Goal: Task Accomplishment & Management: Use online tool/utility

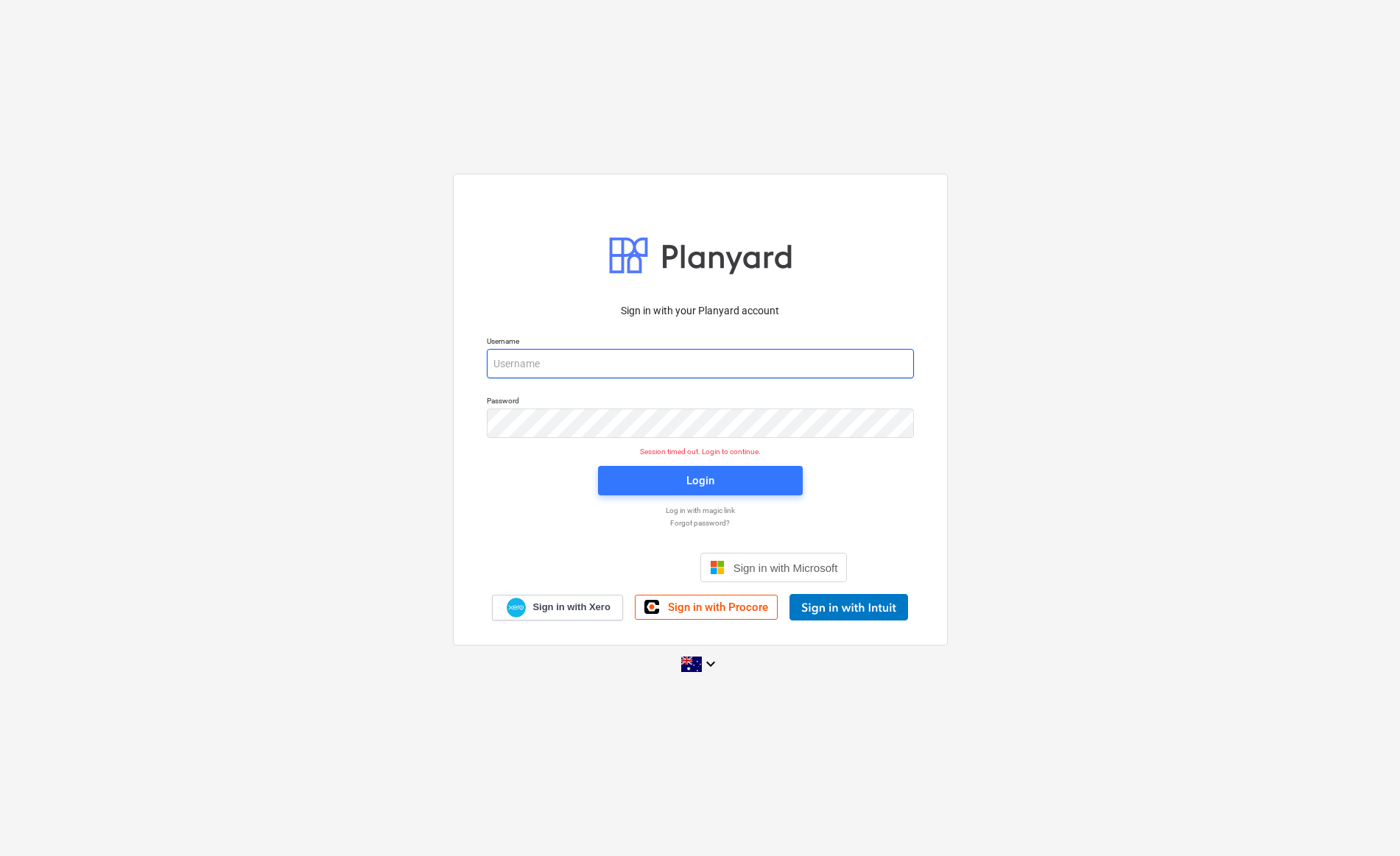
click at [548, 365] on input "email" at bounding box center [700, 364] width 427 height 29
click at [418, 337] on div "Sign in with your Planyard account Username Password Session timed out. Login t…" at bounding box center [700, 428] width 1400 height 532
click at [714, 364] on input "email" at bounding box center [700, 364] width 427 height 29
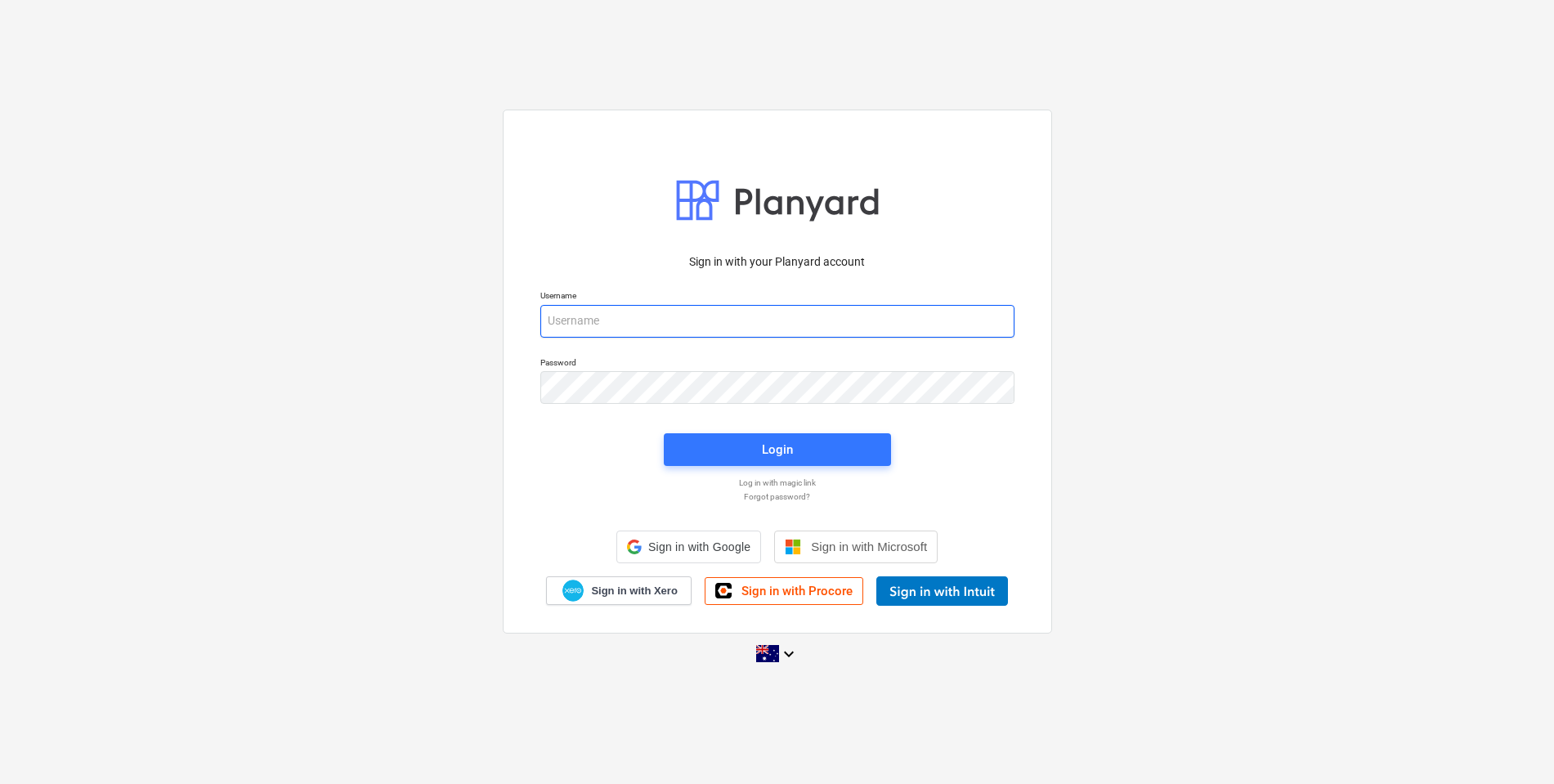
click at [596, 336] on input "email" at bounding box center [777, 321] width 474 height 33
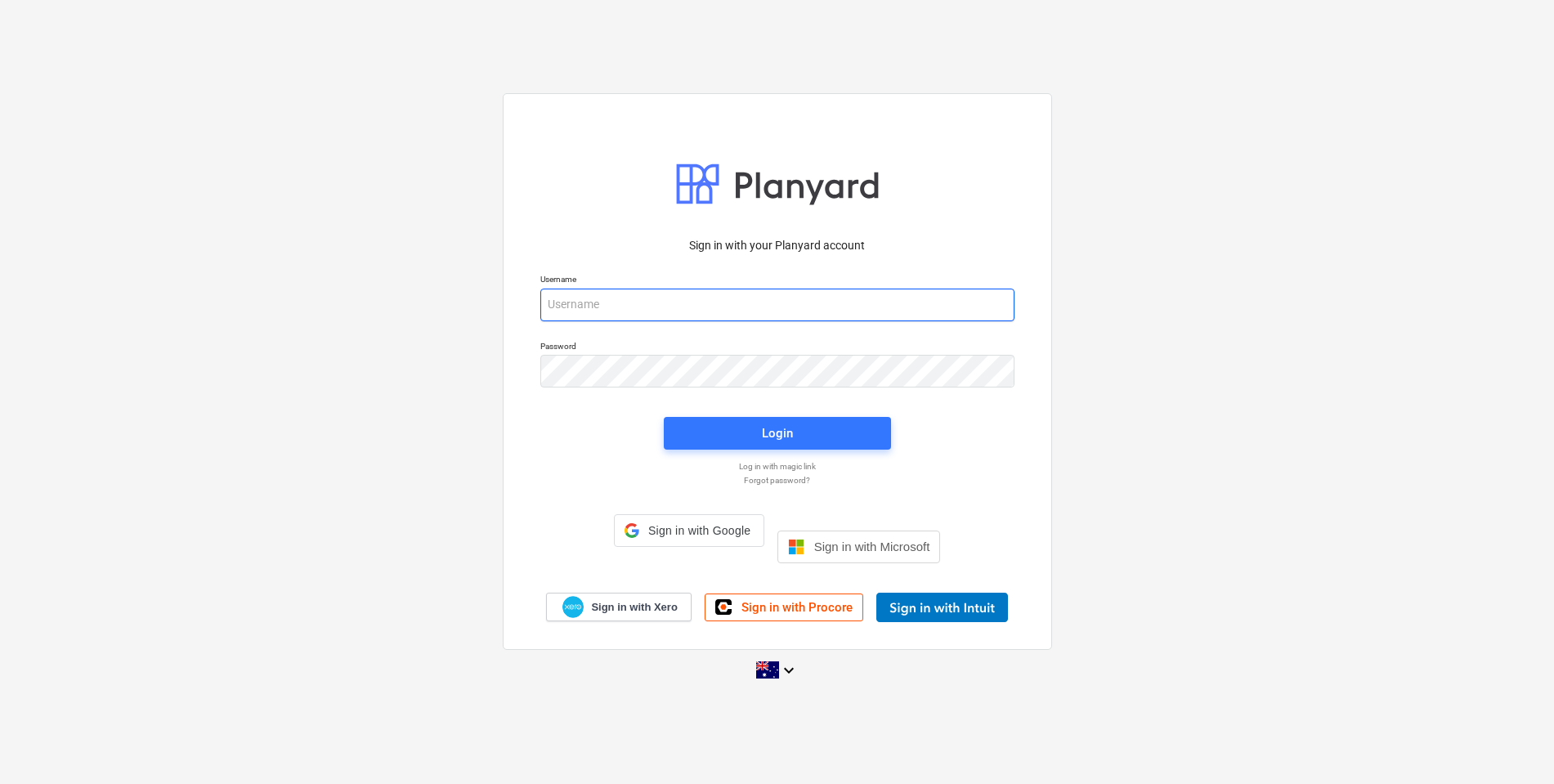
click at [596, 318] on input "email" at bounding box center [777, 305] width 474 height 33
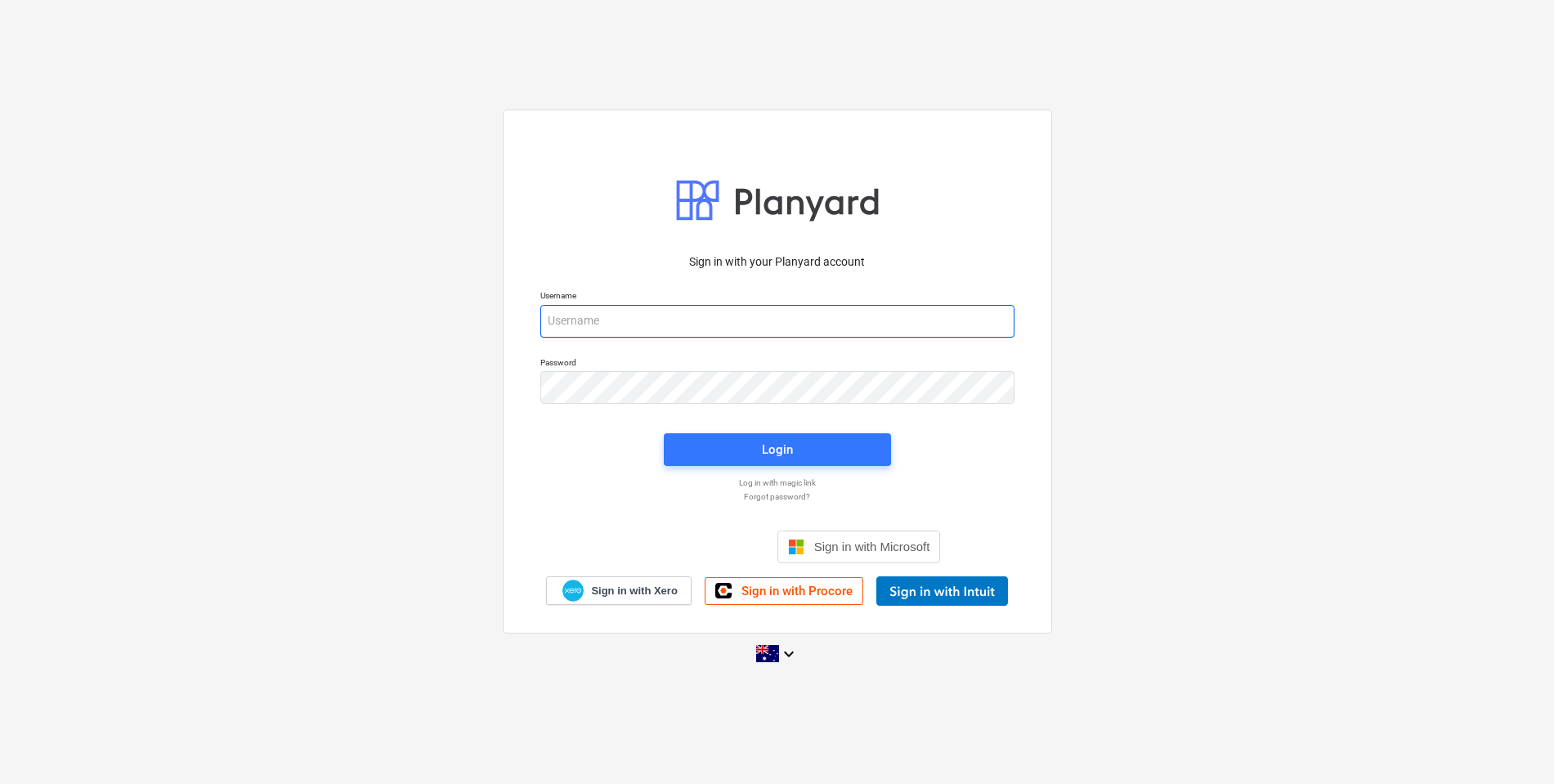
type input "[EMAIL_ADDRESS][DOMAIN_NAME]"
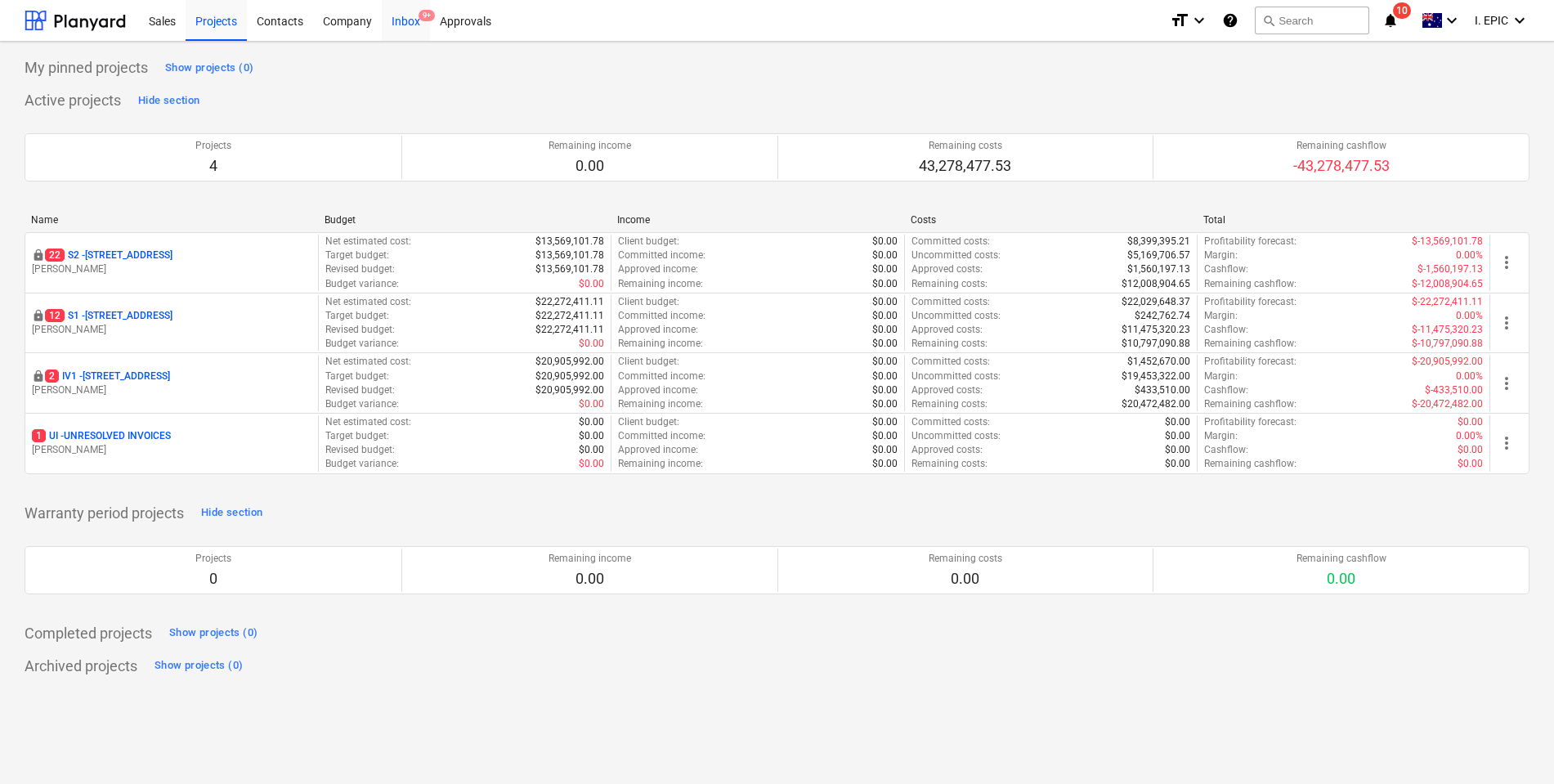
click at [404, 36] on div "Inbox 9+" at bounding box center [406, 20] width 48 height 41
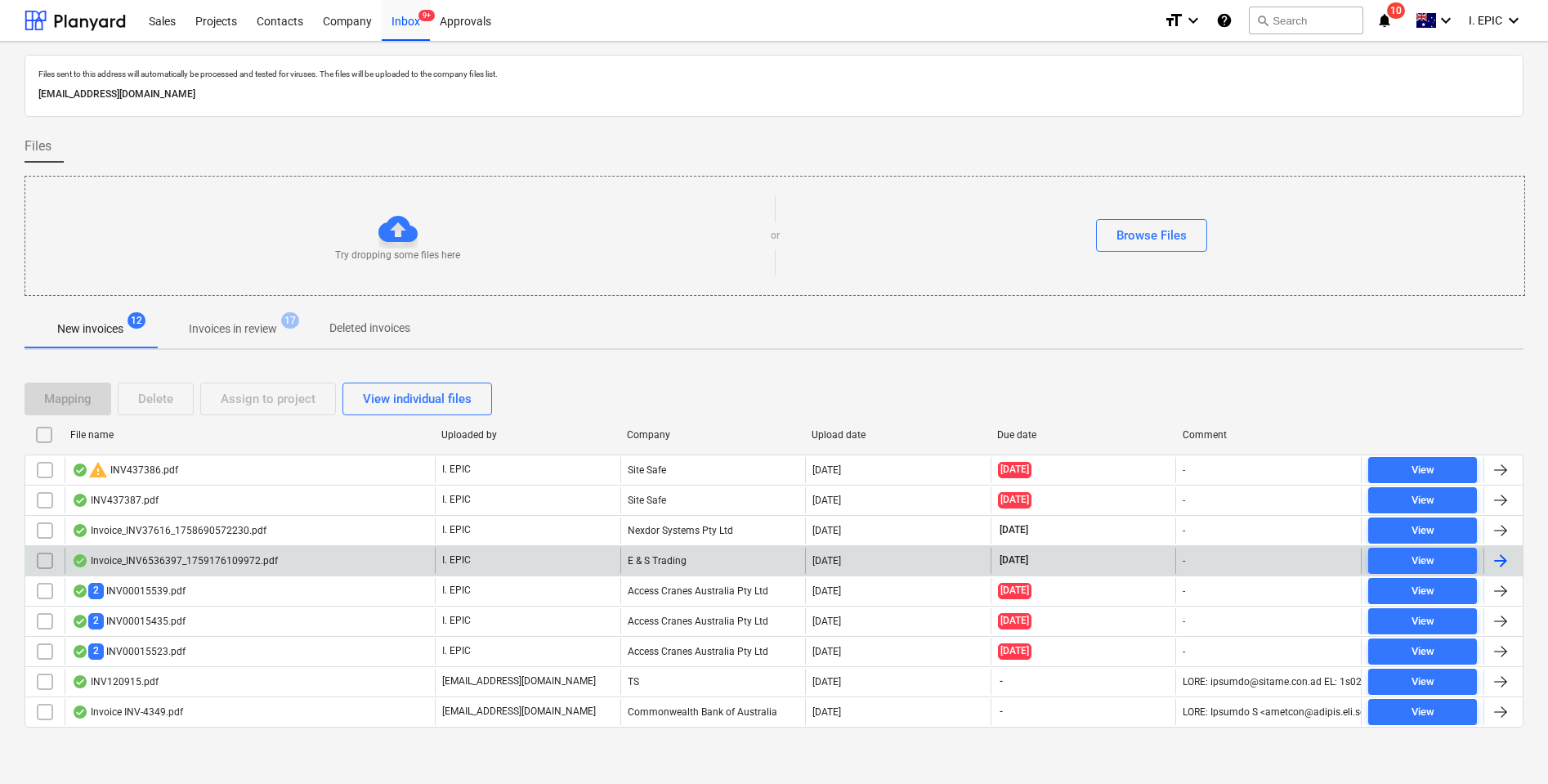
scroll to position [3, 0]
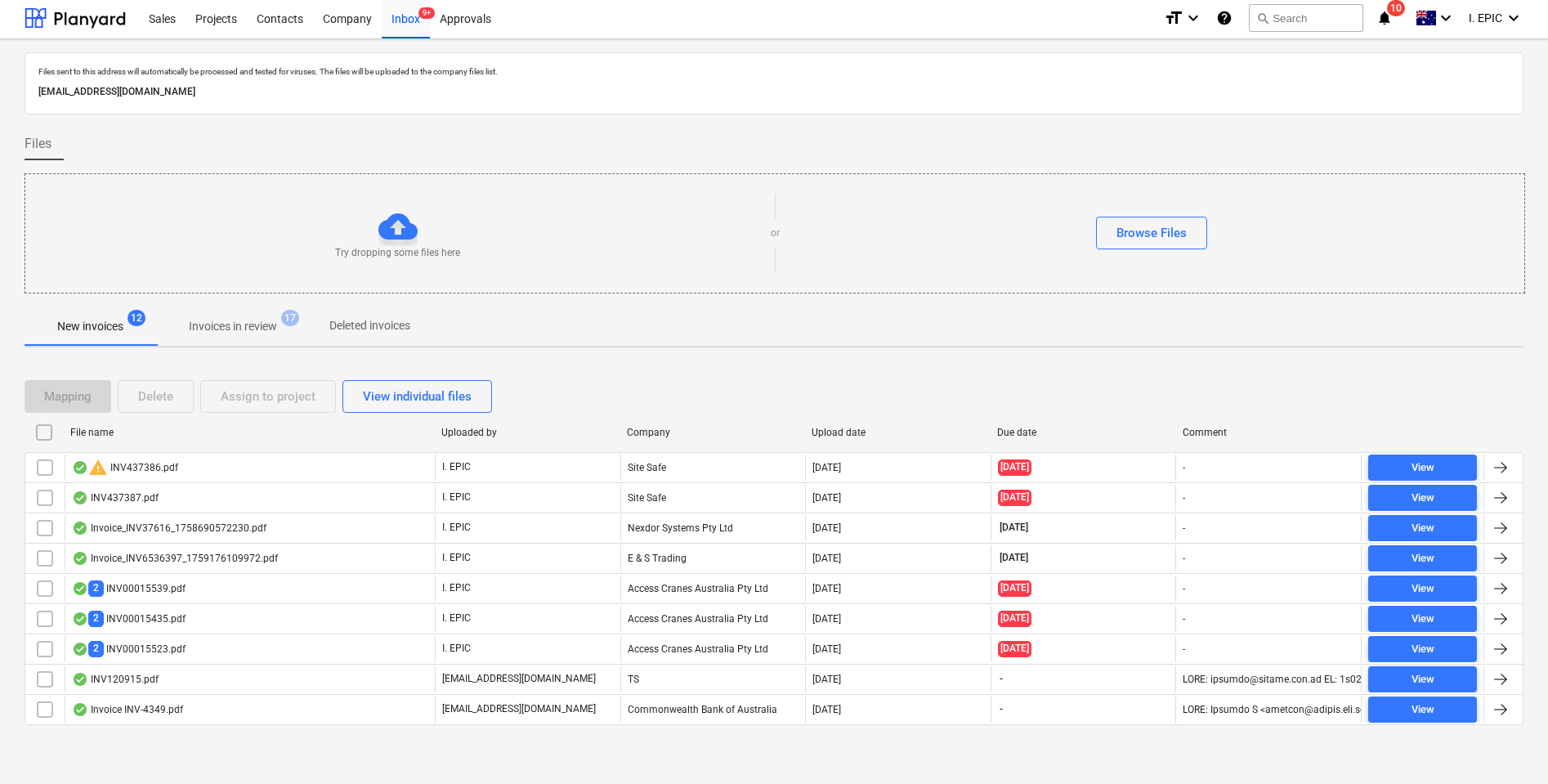
click at [89, 327] on p "New invoices" at bounding box center [90, 327] width 66 height 17
click at [141, 747] on div "Mapping Delete Assign to project View individual files File name Uploaded by Co…" at bounding box center [773, 558] width 1499 height 397
click at [395, 235] on div at bounding box center [398, 227] width 40 height 40
click at [1195, 227] on button "Browse Files" at bounding box center [1152, 233] width 111 height 33
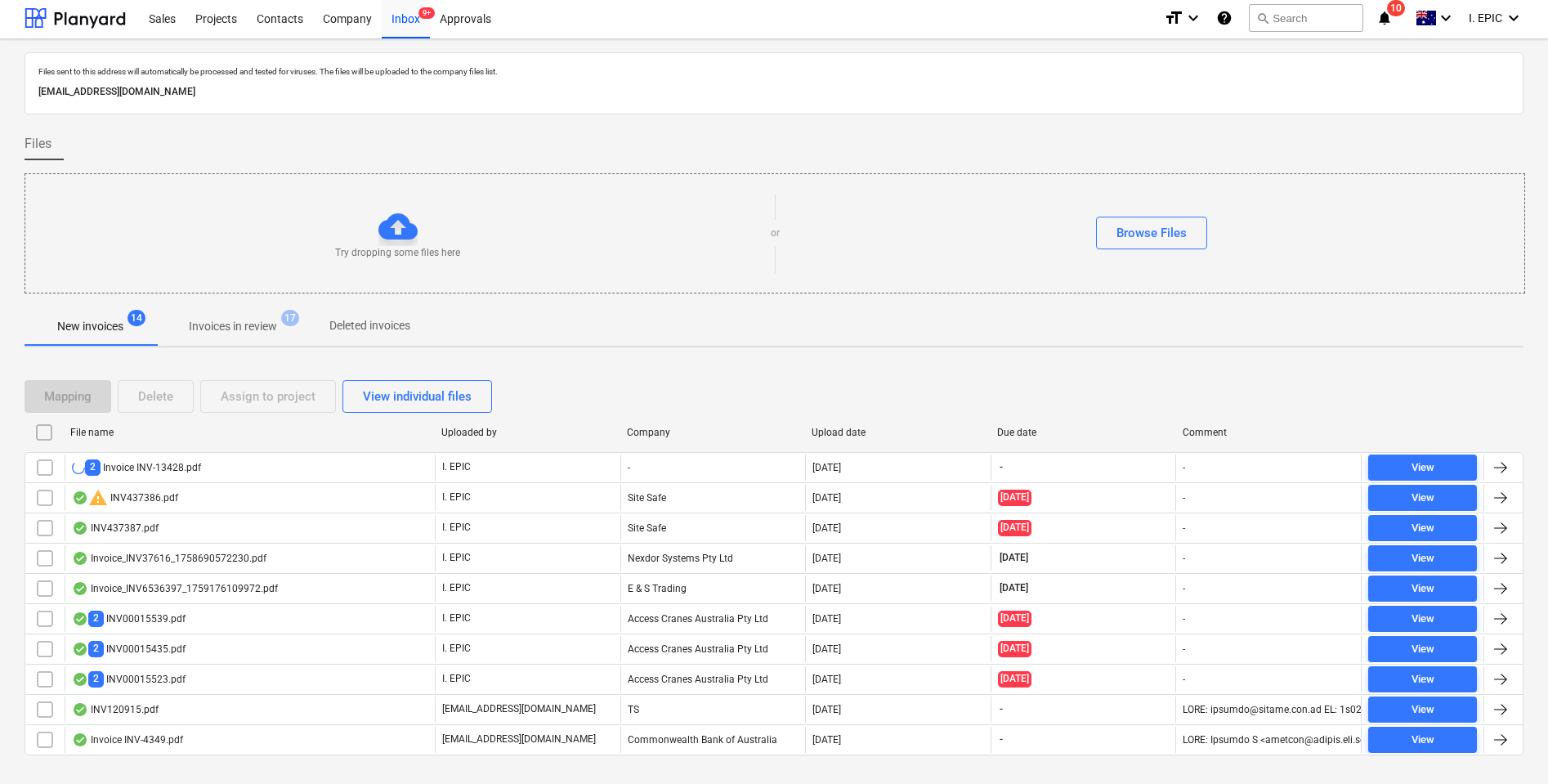
drag, startPoint x: 1526, startPoint y: 341, endPoint x: 1496, endPoint y: 324, distance: 34.5
click at [1526, 341] on div "Files sent to this address will automatically be processed and tested for virus…" at bounding box center [774, 426] width 1548 height 775
click at [1293, 9] on button "search Search" at bounding box center [1306, 18] width 115 height 28
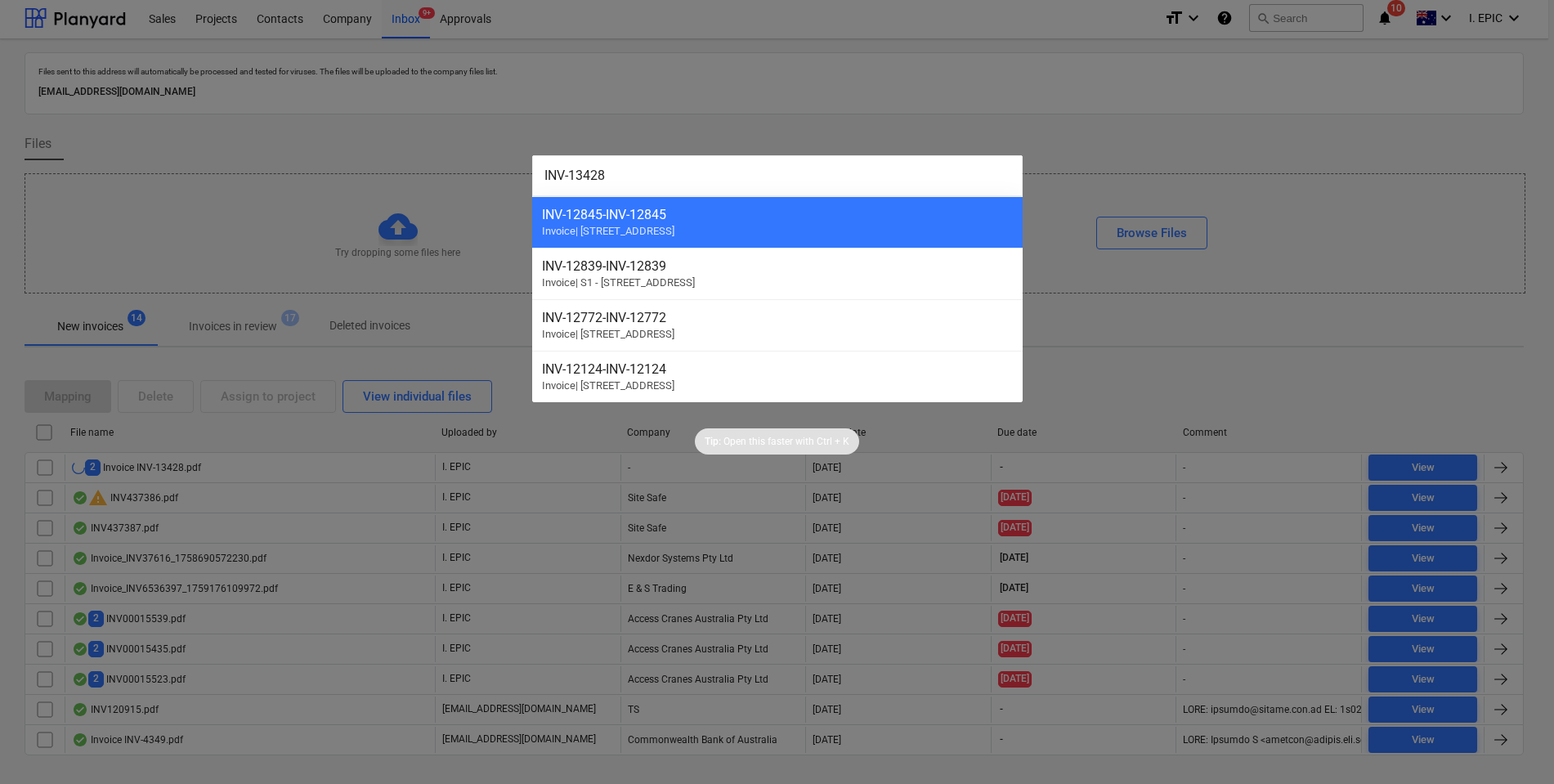
type input "INV-13428"
click at [688, 67] on div at bounding box center [777, 392] width 1554 height 784
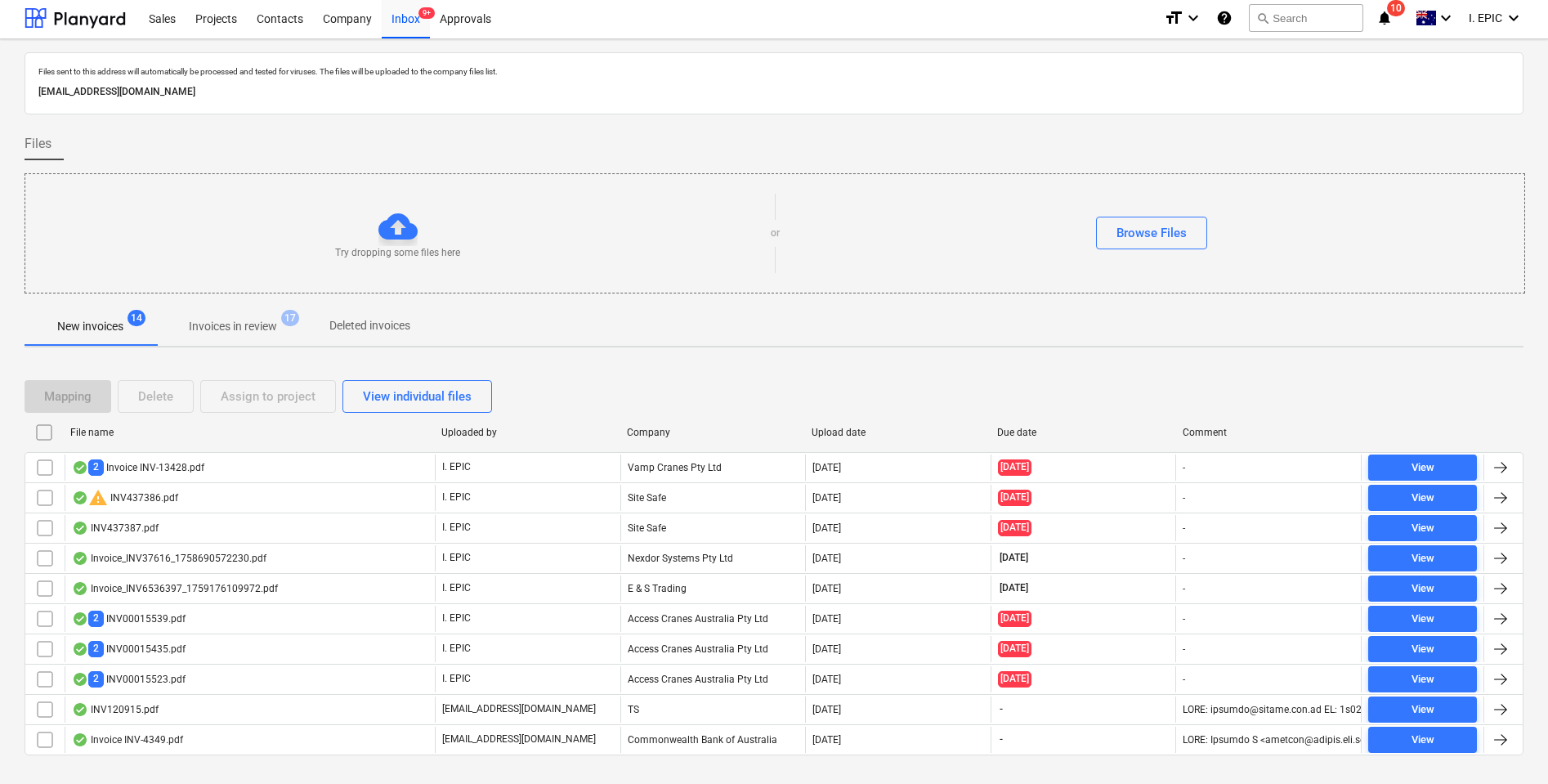
drag, startPoint x: 1471, startPoint y: 369, endPoint x: 1414, endPoint y: 370, distance: 57.0
click at [1471, 369] on div "Mapping Delete Assign to project View individual files File name Uploaded by Co…" at bounding box center [773, 574] width 1499 height 427
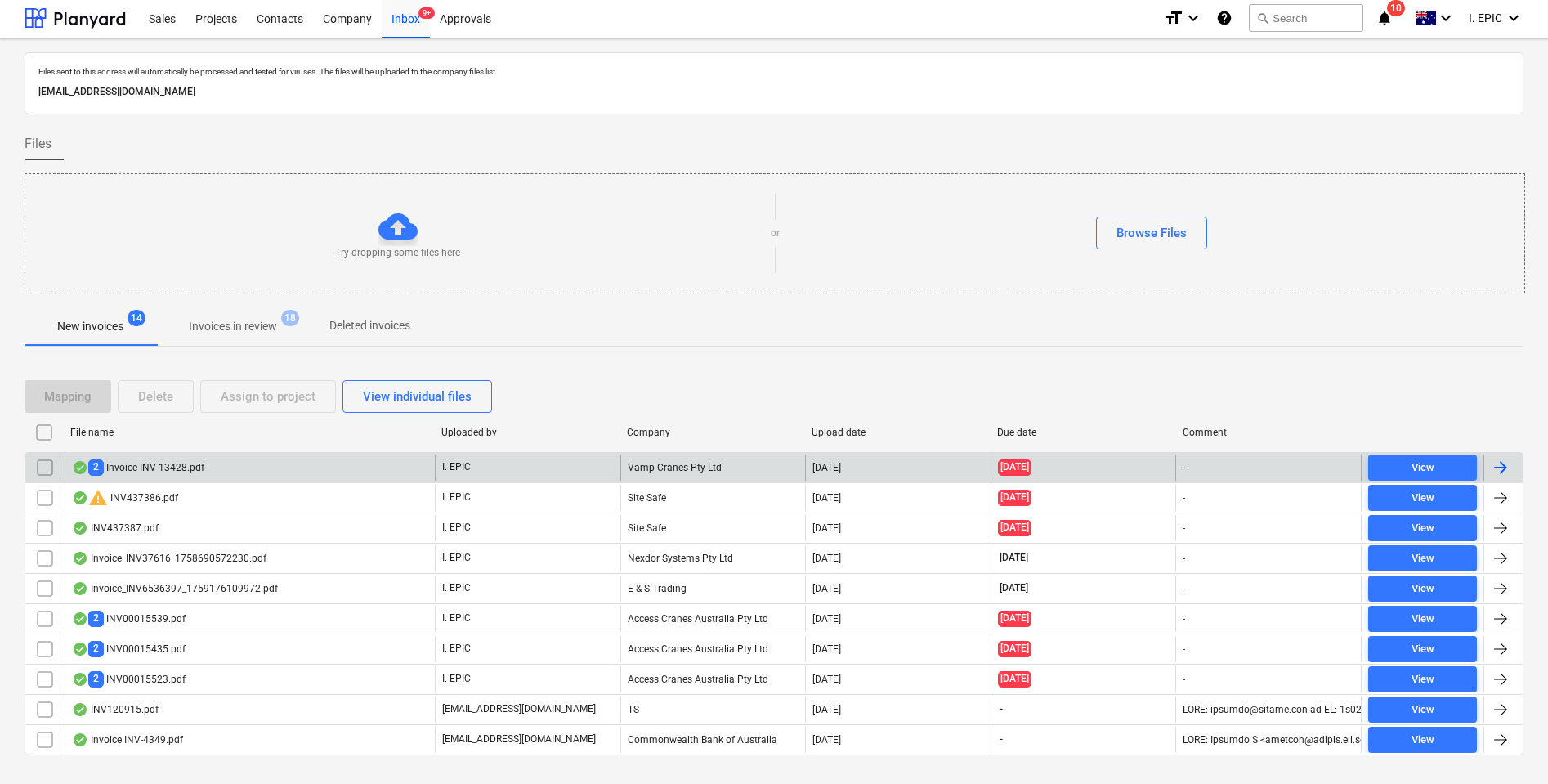
click at [178, 468] on div "2 Invoice INV-13428.pdf" at bounding box center [138, 467] width 133 height 16
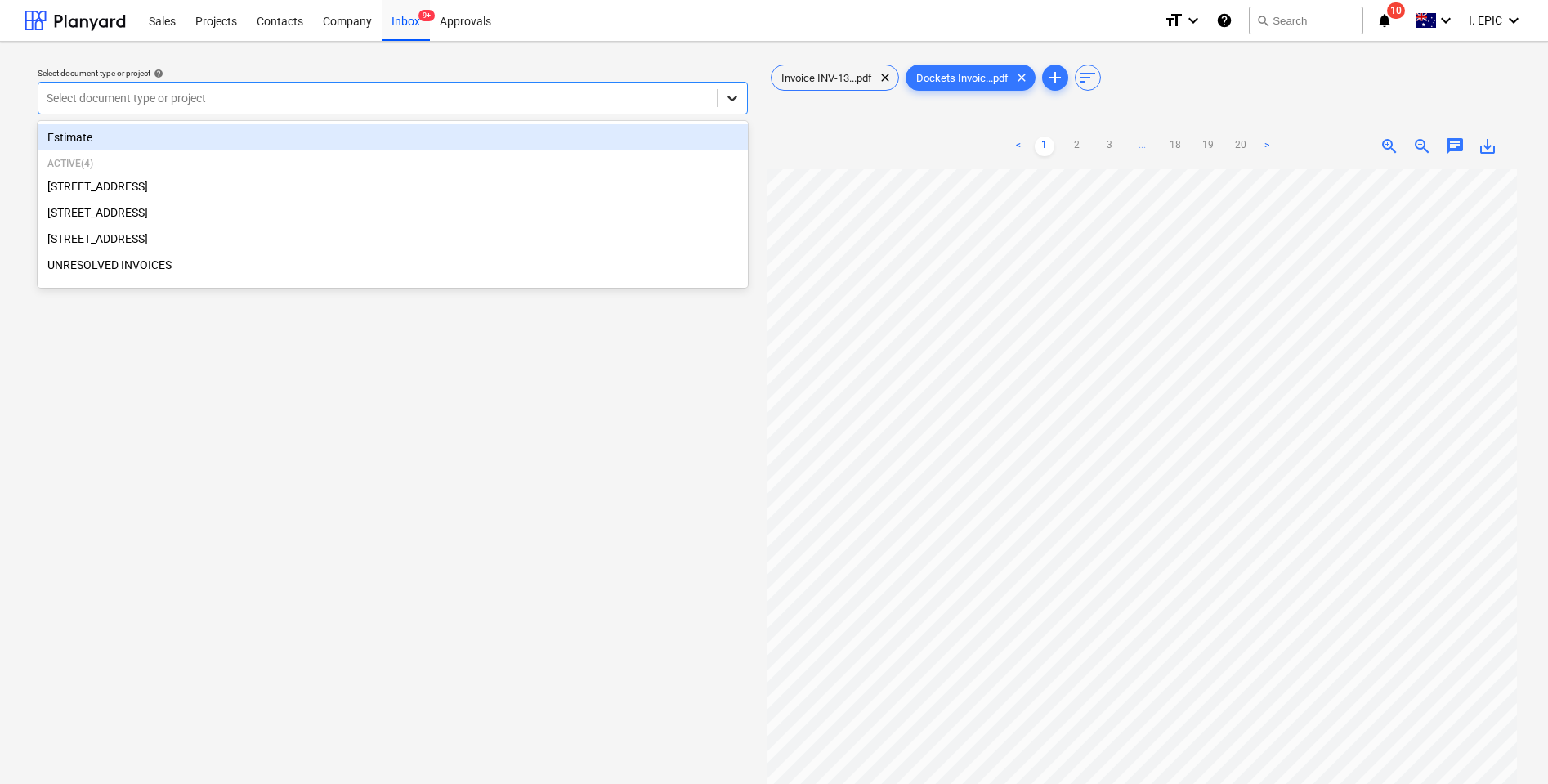
click at [733, 103] on icon at bounding box center [732, 97] width 16 height 16
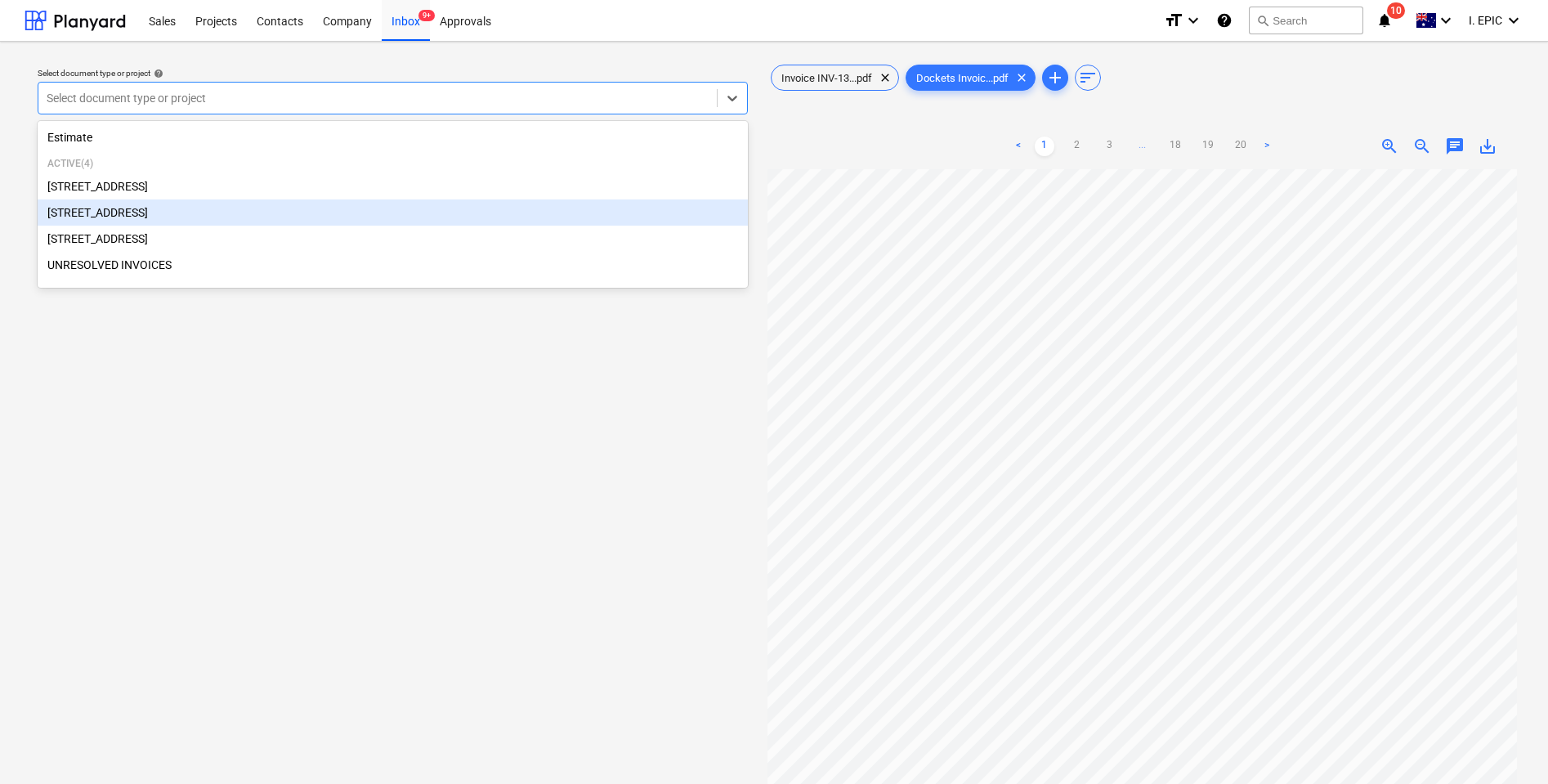
click at [119, 211] on div "[STREET_ADDRESS]" at bounding box center [393, 212] width 710 height 26
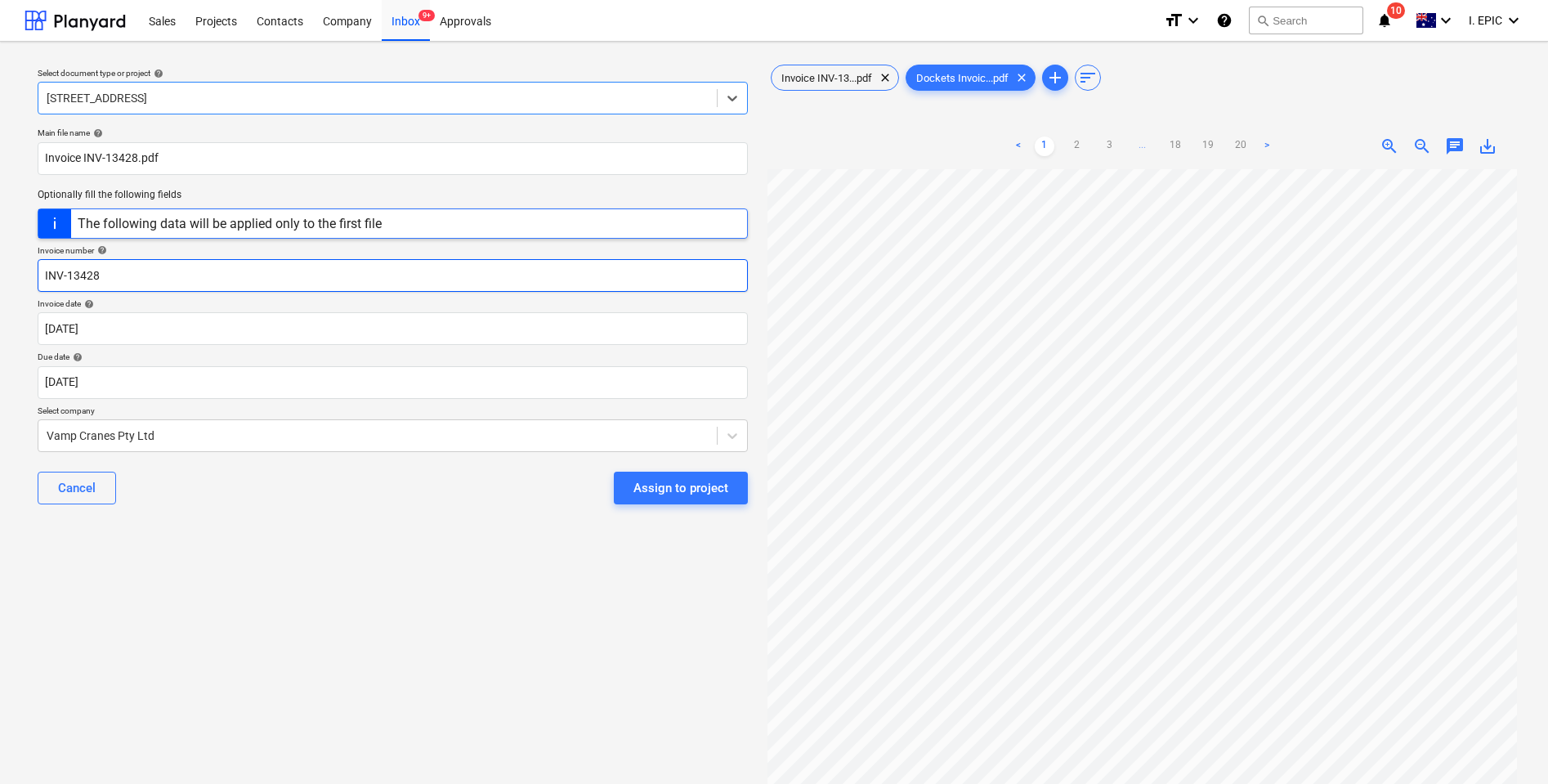
click at [57, 276] on input "INV-13428" at bounding box center [393, 276] width 710 height 33
click at [41, 275] on input "INV-13428" at bounding box center [393, 276] width 710 height 33
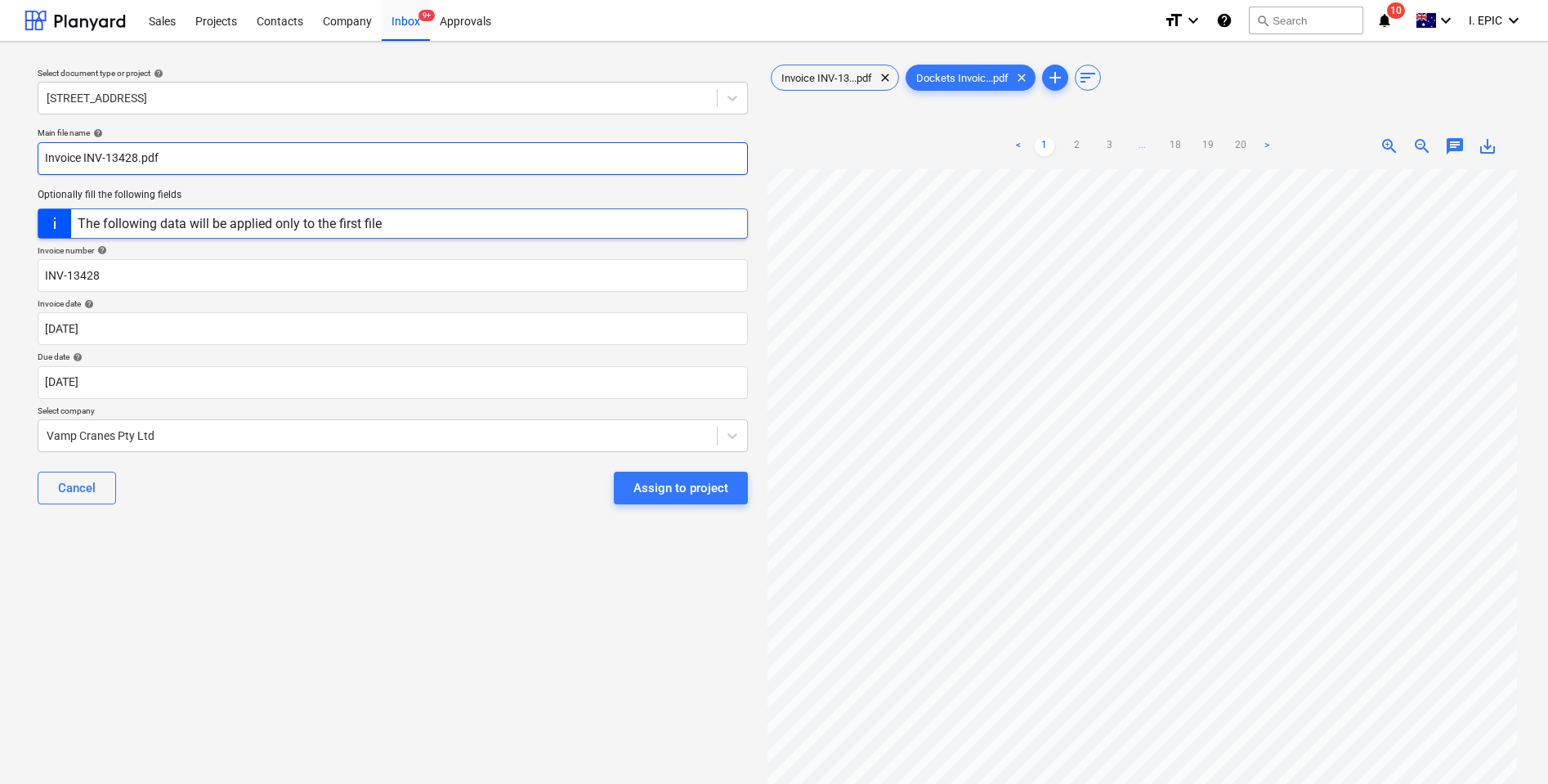
click at [56, 153] on input "Invoice INV-13428.pdf" at bounding box center [393, 159] width 710 height 33
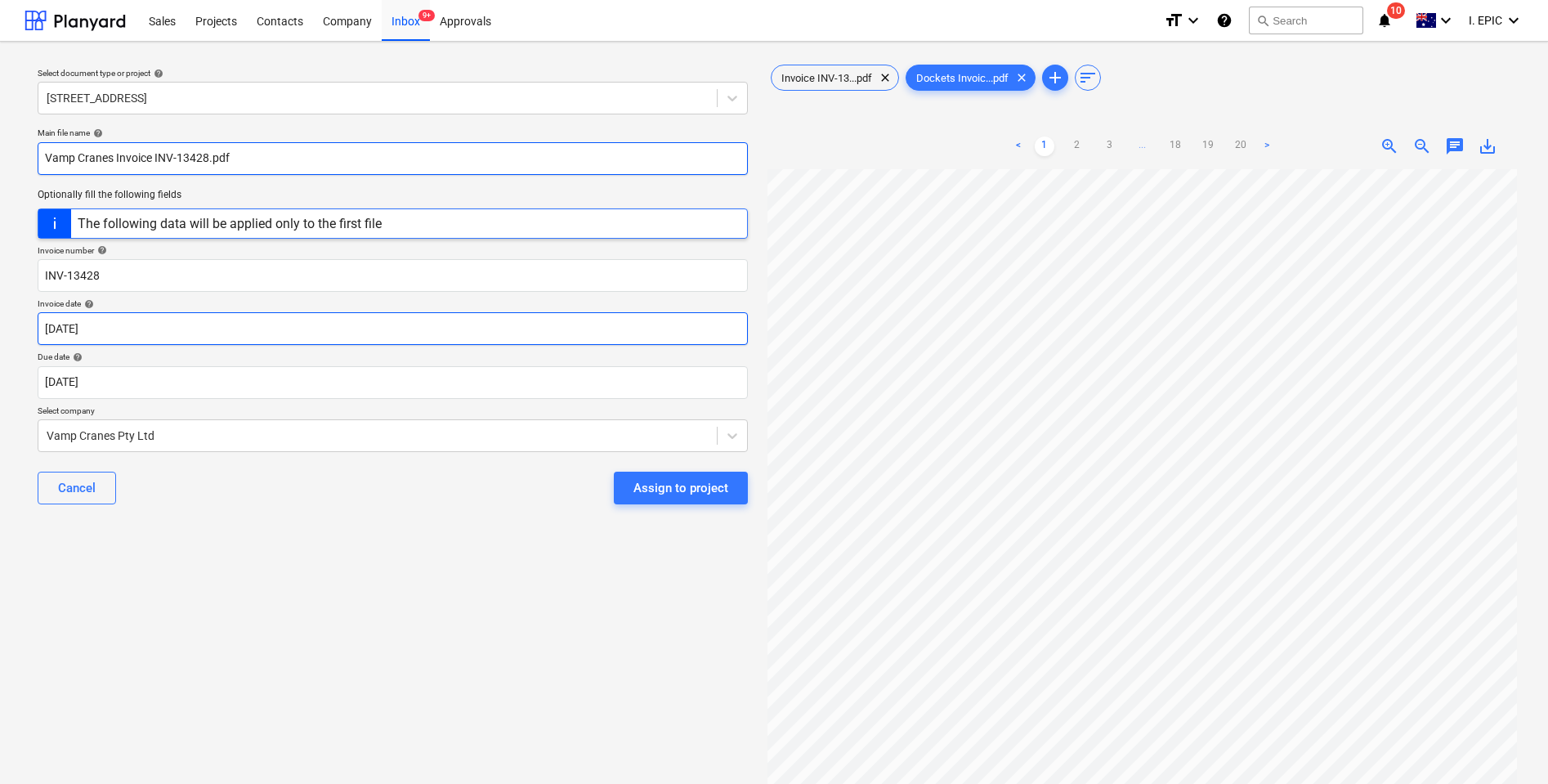
type input "Vamp Cranes Invoice INV-13428.pdf"
click at [727, 334] on body "Sales Projects Contacts Company Inbox 9+ Approvals format_size keyboard_arrow_d…" at bounding box center [774, 392] width 1548 height 784
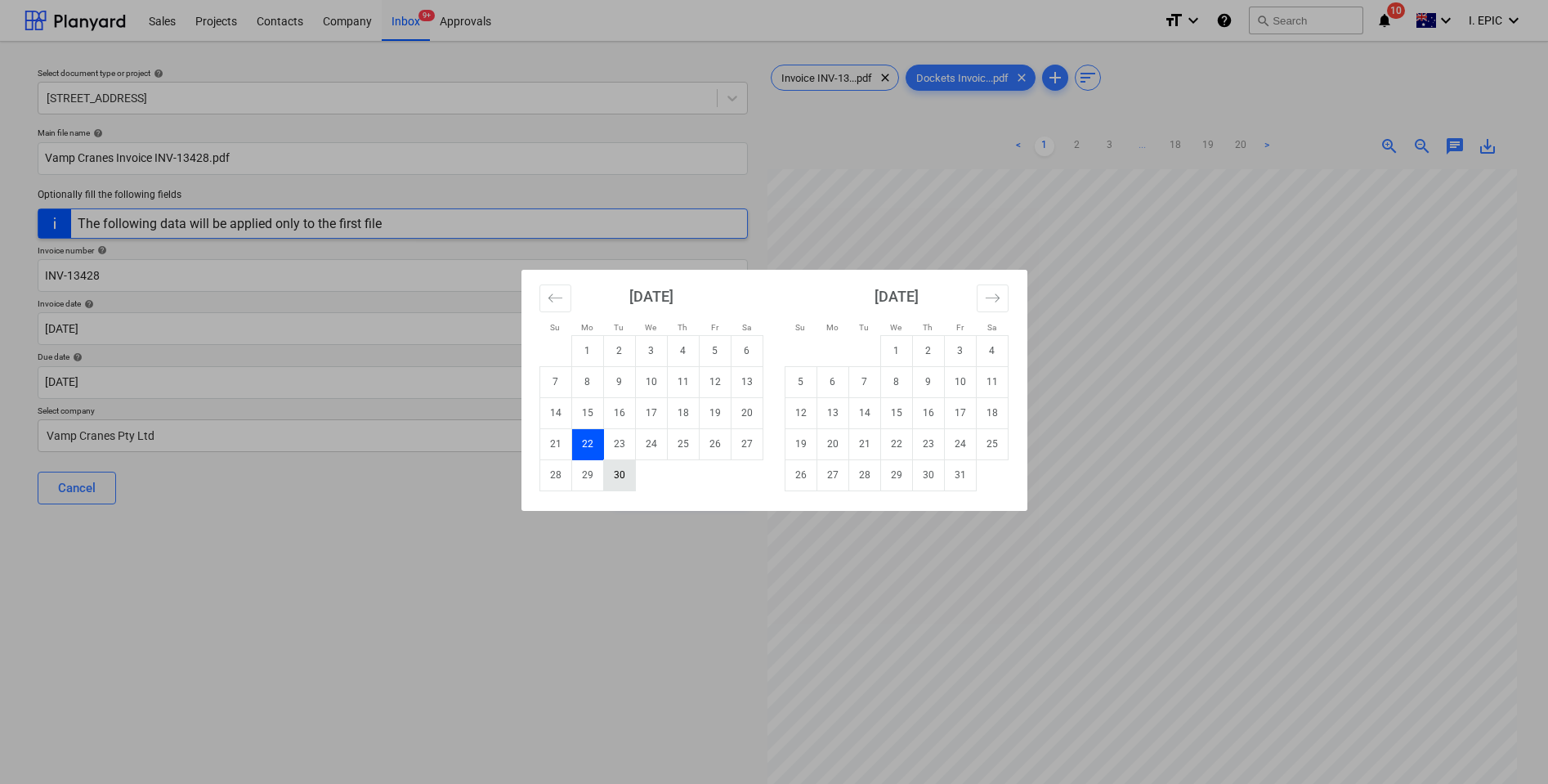
click at [613, 475] on td "30" at bounding box center [619, 475] width 32 height 31
type input "[DATE]"
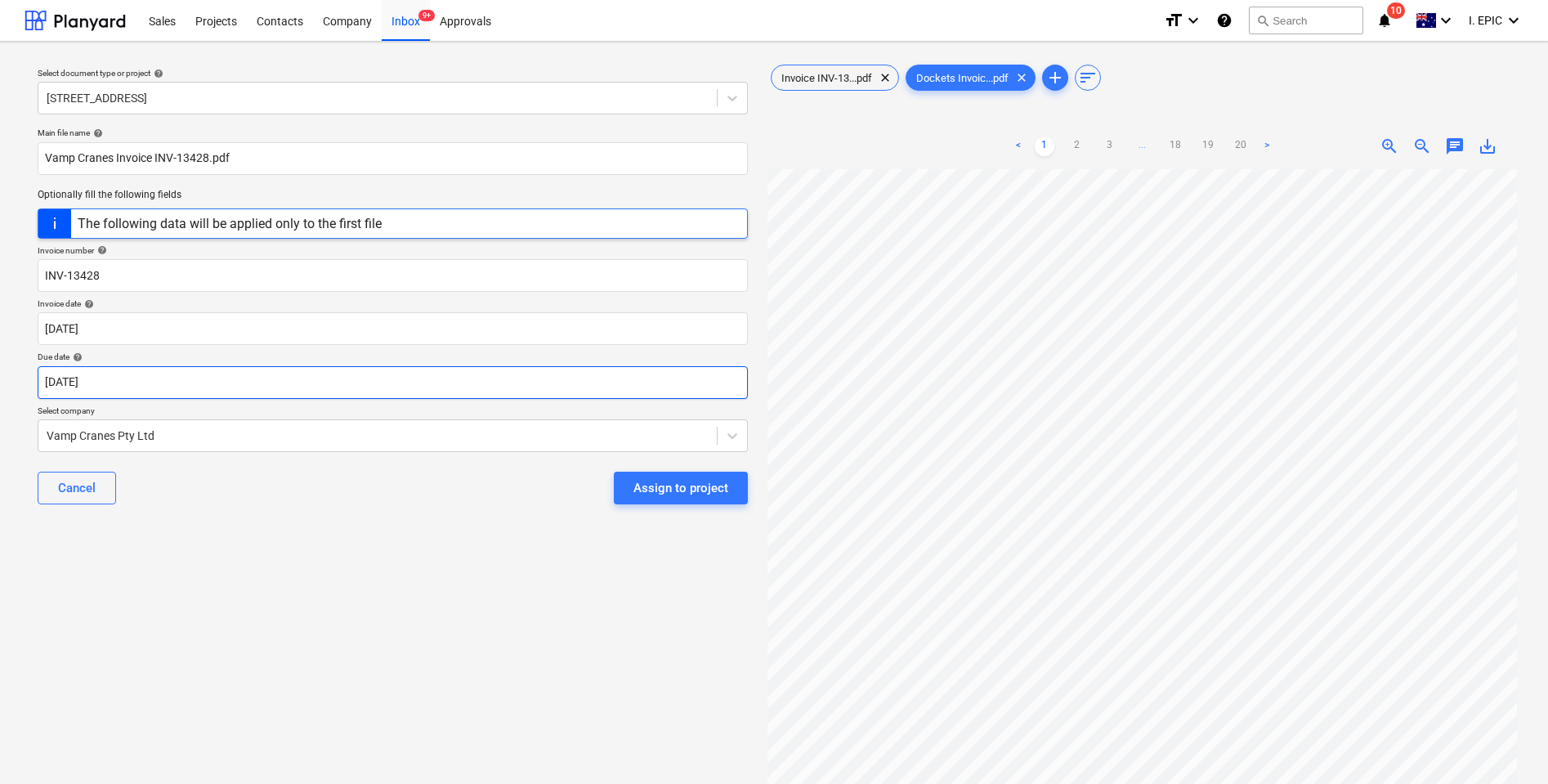
click at [61, 383] on body "Sales Projects Contacts Company Inbox 9+ Approvals format_size keyboard_arrow_d…" at bounding box center [774, 392] width 1548 height 784
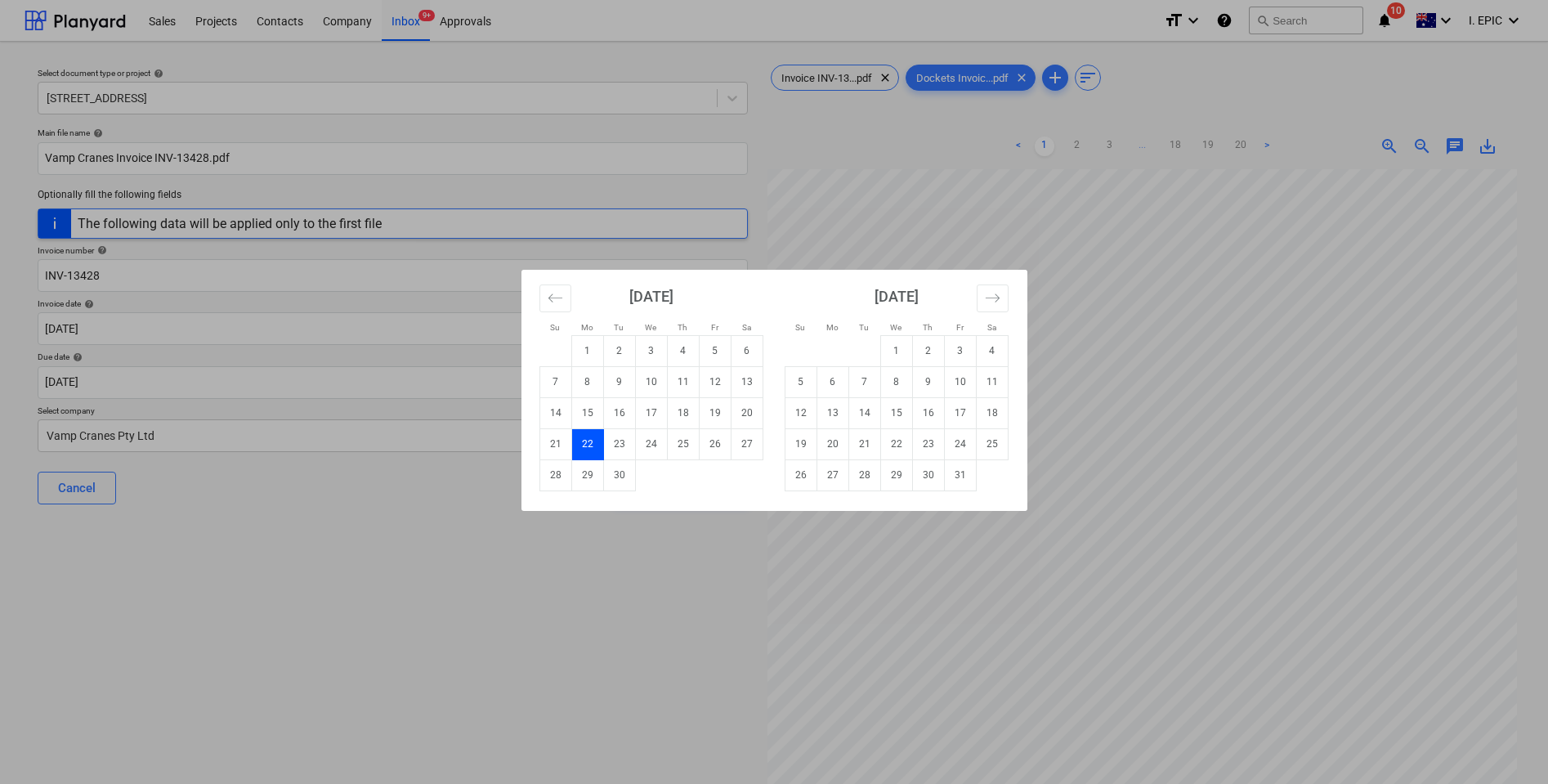
click at [340, 577] on div "Su Mo Tu We Th Fr Sa Su Mo Tu We Th Fr Sa [DATE] 1 2 3 4 5 6 7 8 9 10 11 12 13 …" at bounding box center [774, 392] width 1548 height 784
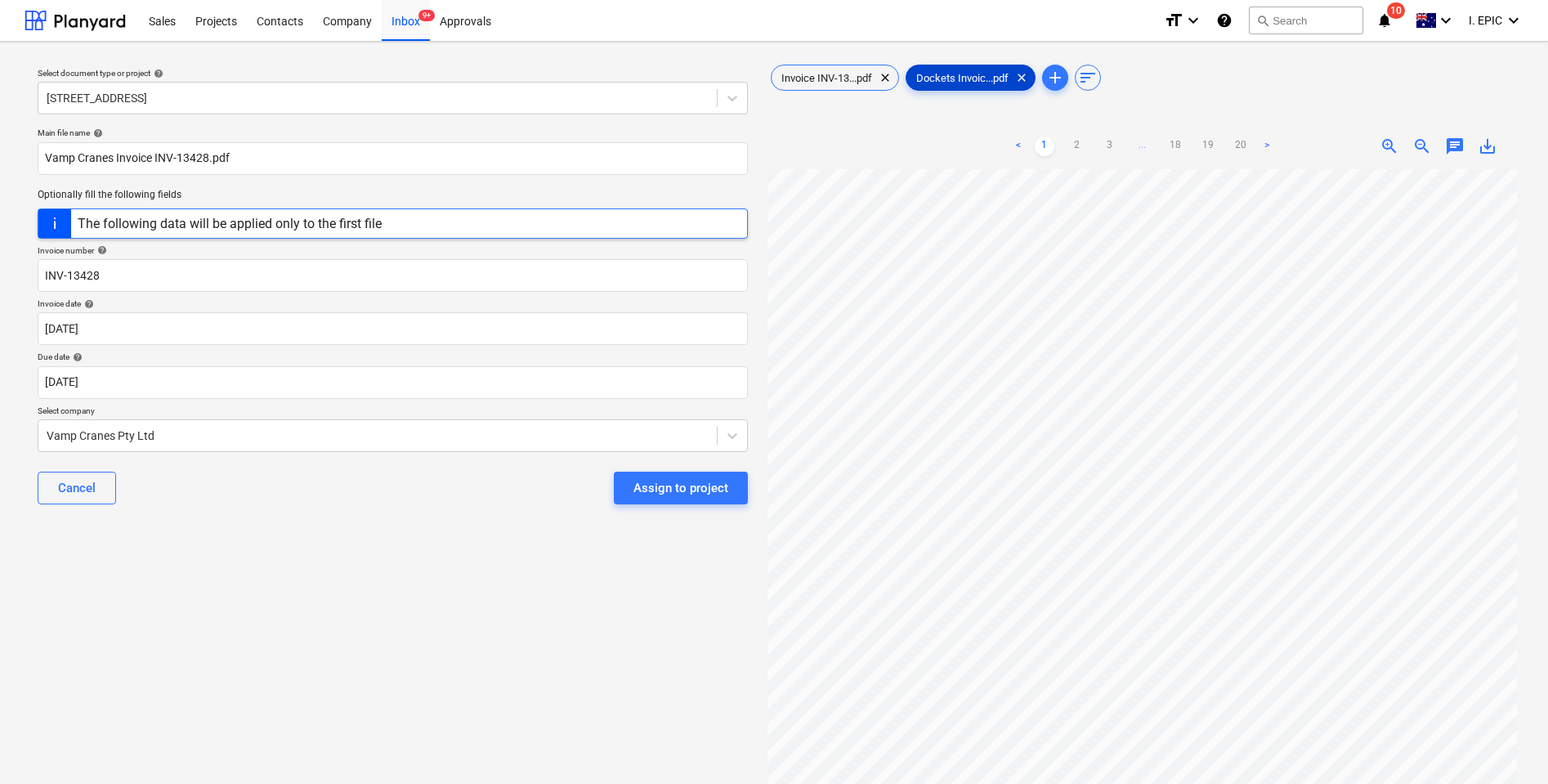
click at [934, 80] on span "Dockets Invoic...pdf" at bounding box center [963, 78] width 112 height 12
click at [802, 70] on div "Invoice INV-13...pdf clear" at bounding box center [834, 78] width 128 height 26
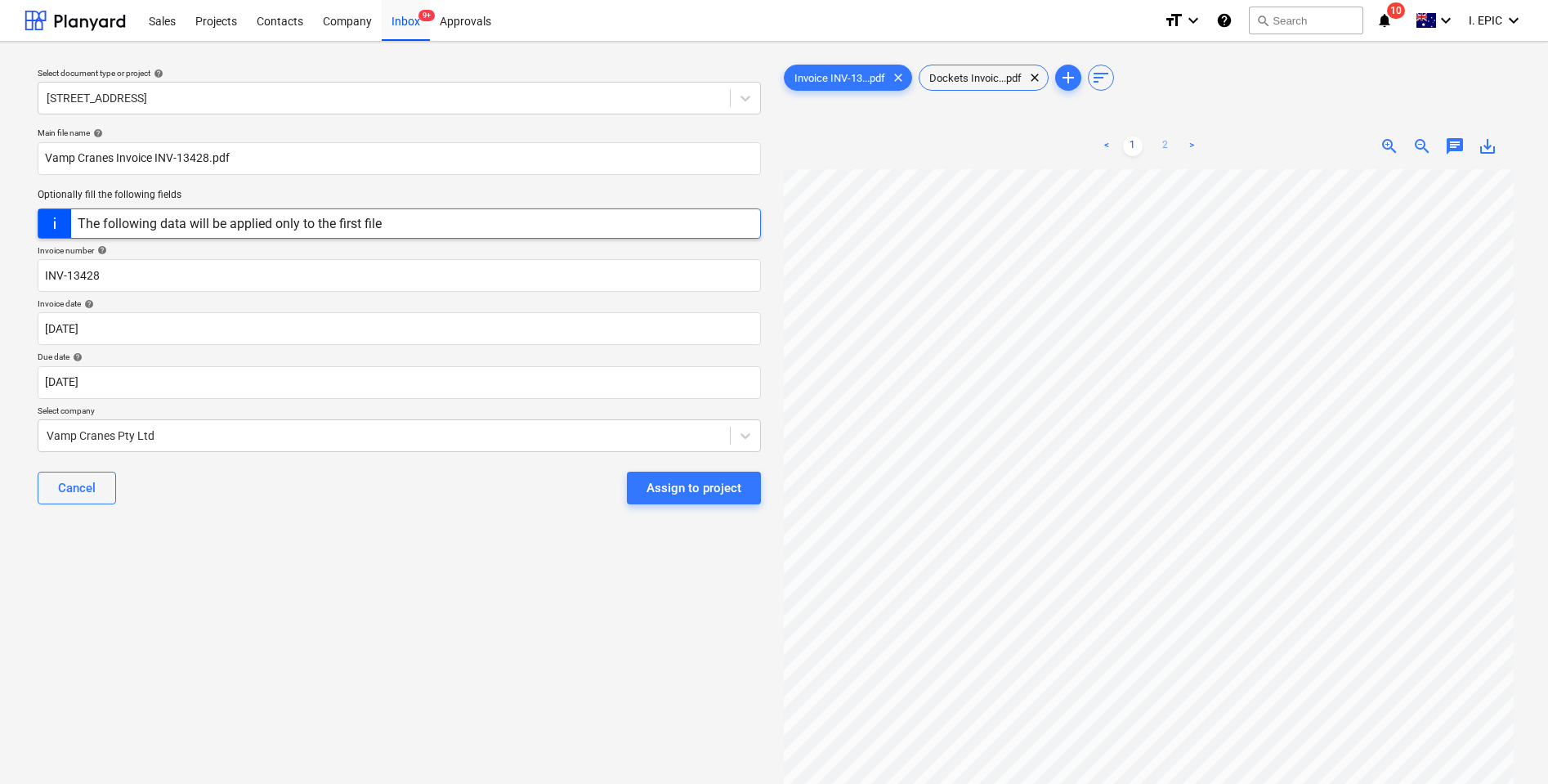
click at [1167, 138] on link "2" at bounding box center [1165, 146] width 20 height 20
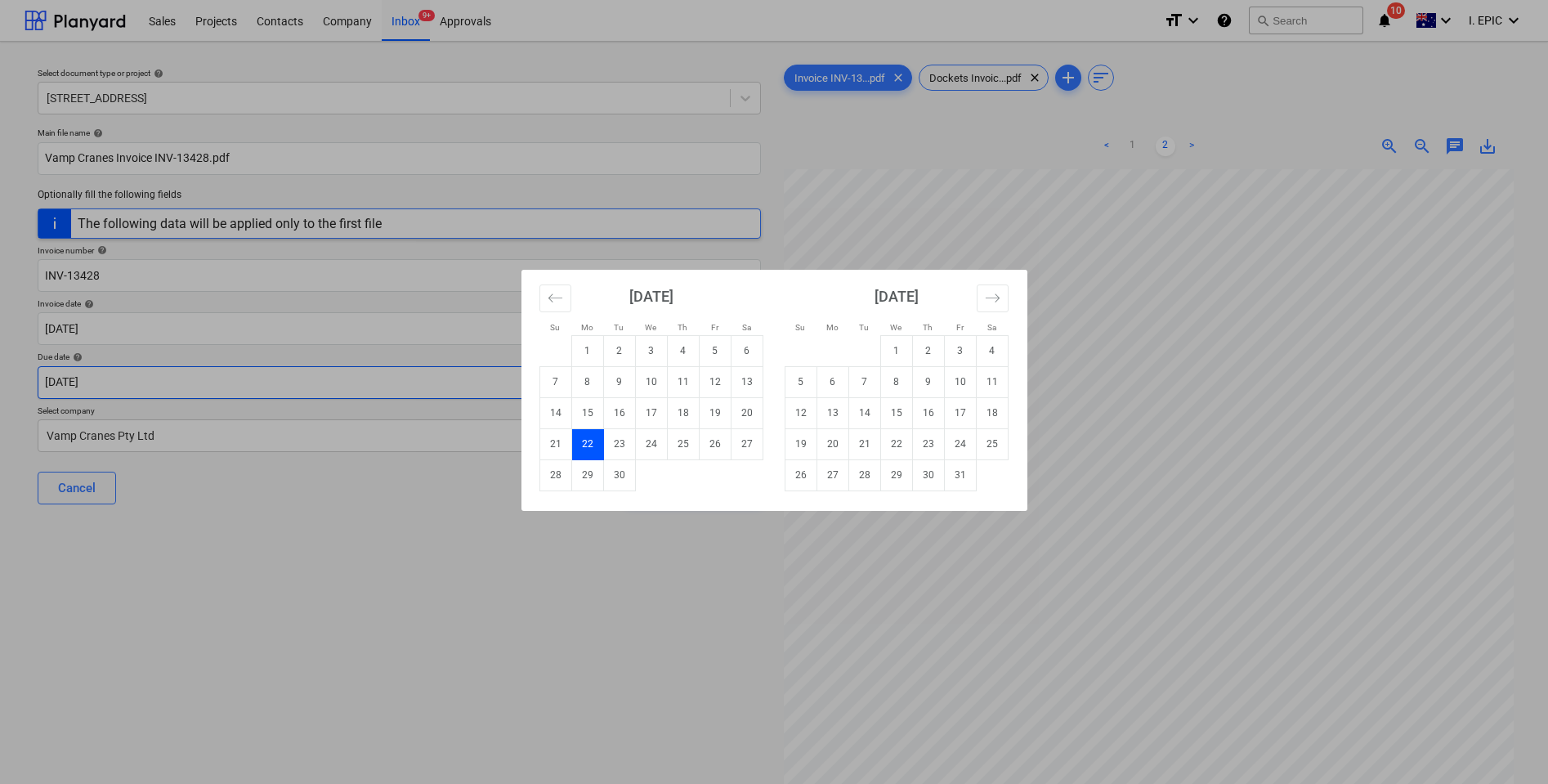
click at [128, 378] on body "Sales Projects Contacts Company Inbox 9+ Approvals format_size keyboard_arrow_d…" at bounding box center [774, 392] width 1548 height 784
click at [900, 437] on td "22" at bounding box center [896, 444] width 32 height 31
type input "[DATE]"
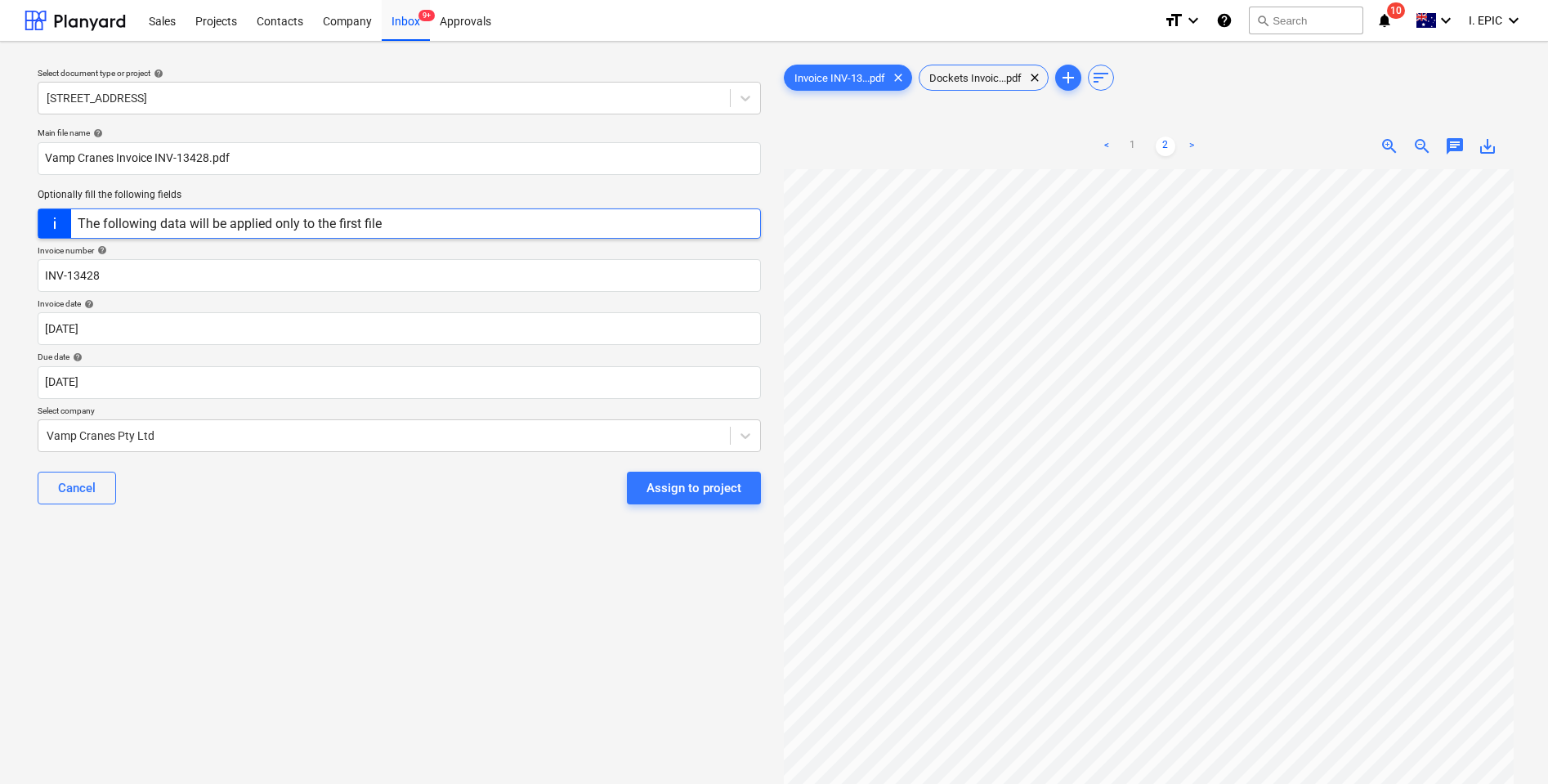
click at [292, 563] on div "Select document type or project help [STREET_ADDRESS] file name help Vamp Crane…" at bounding box center [399, 484] width 750 height 859
click at [821, 71] on div "Invoice INV-13...pdf clear" at bounding box center [848, 78] width 128 height 26
click at [1453, 149] on span "chat" at bounding box center [1455, 146] width 20 height 20
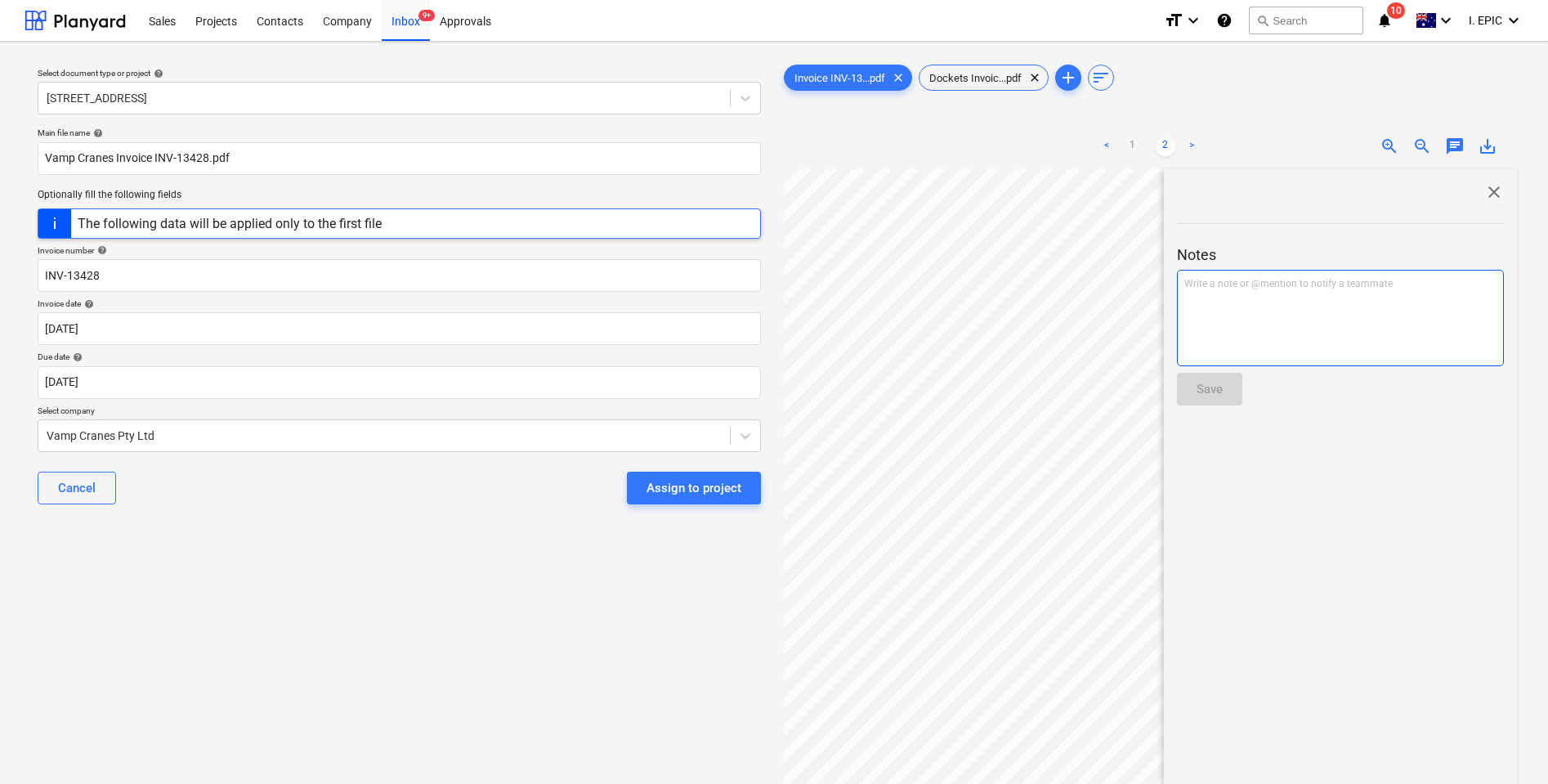
click at [1288, 314] on div "Write a note or @mention to notify a teammate [PERSON_NAME]" at bounding box center [1340, 318] width 327 height 96
click at [1224, 391] on button "Save" at bounding box center [1210, 389] width 66 height 33
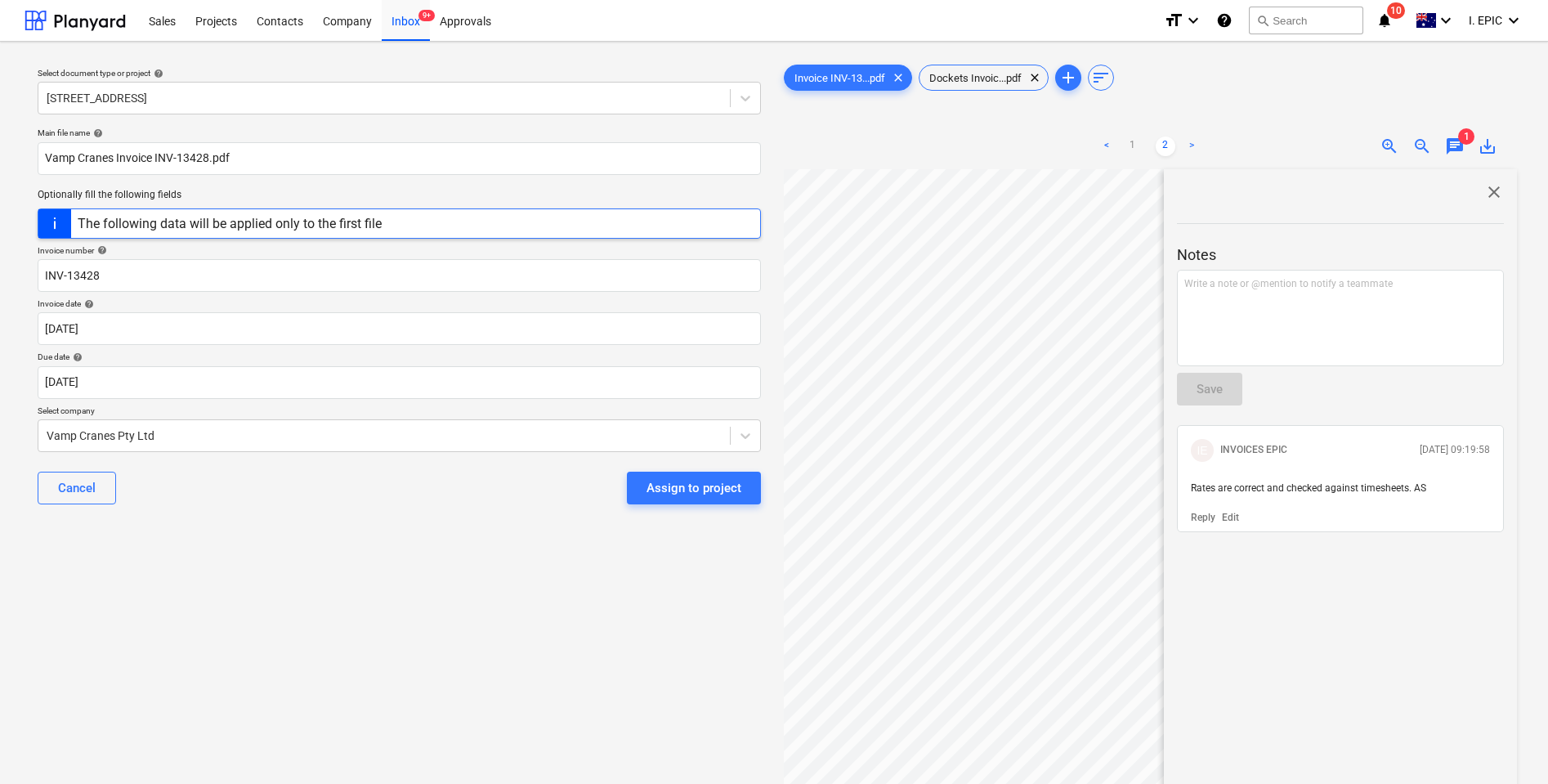
click at [1493, 184] on span "close" at bounding box center [1494, 191] width 20 height 20
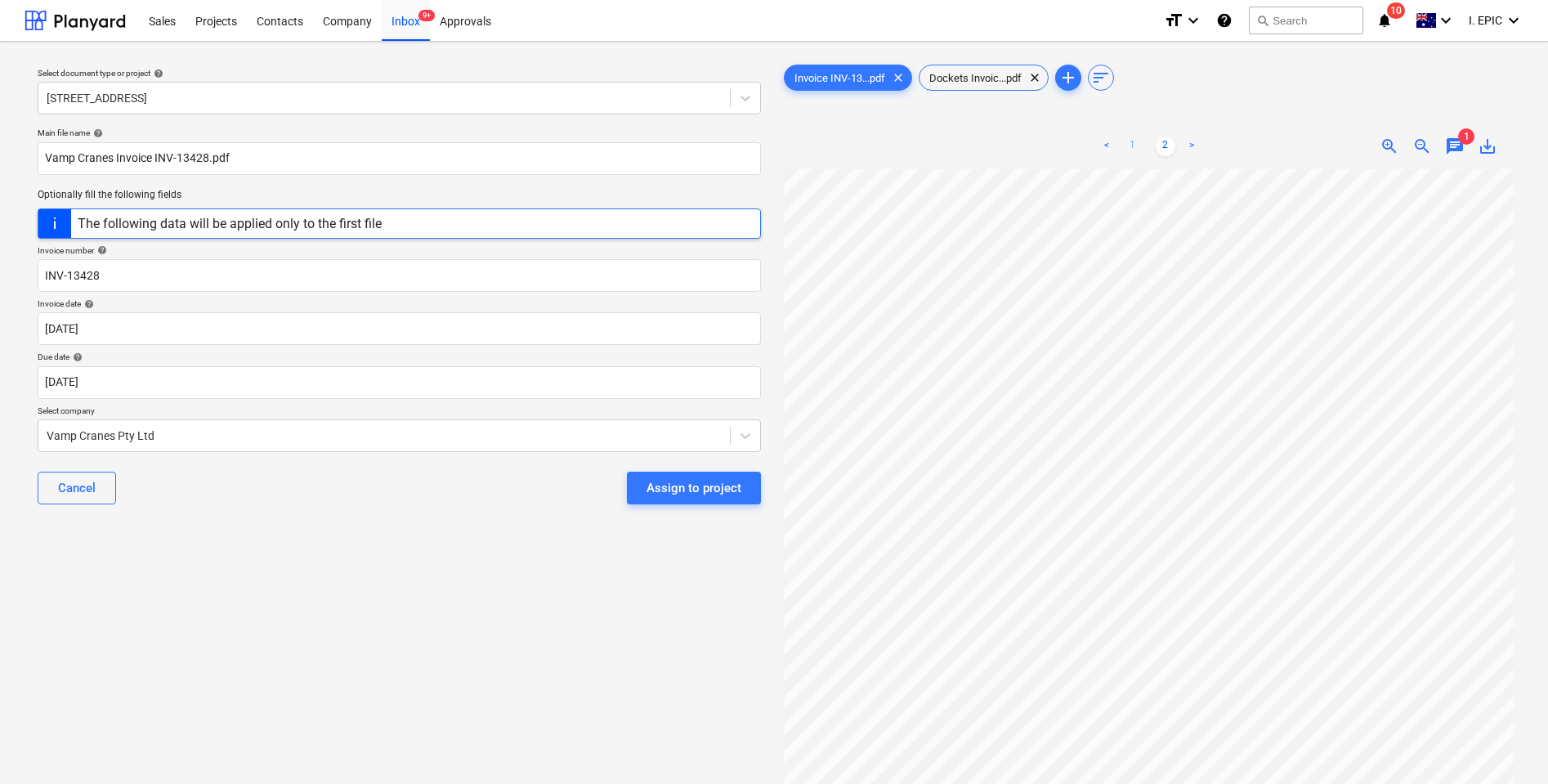
click at [1133, 147] on link "1" at bounding box center [1133, 146] width 20 height 20
click at [269, 617] on div "Select document type or project help [STREET_ADDRESS] file name help Vamp Crane…" at bounding box center [399, 484] width 750 height 859
click at [244, 546] on div "Select document type or project help [STREET_ADDRESS] file name help Vamp Crane…" at bounding box center [399, 484] width 750 height 859
click at [639, 489] on button "Assign to project" at bounding box center [694, 488] width 134 height 33
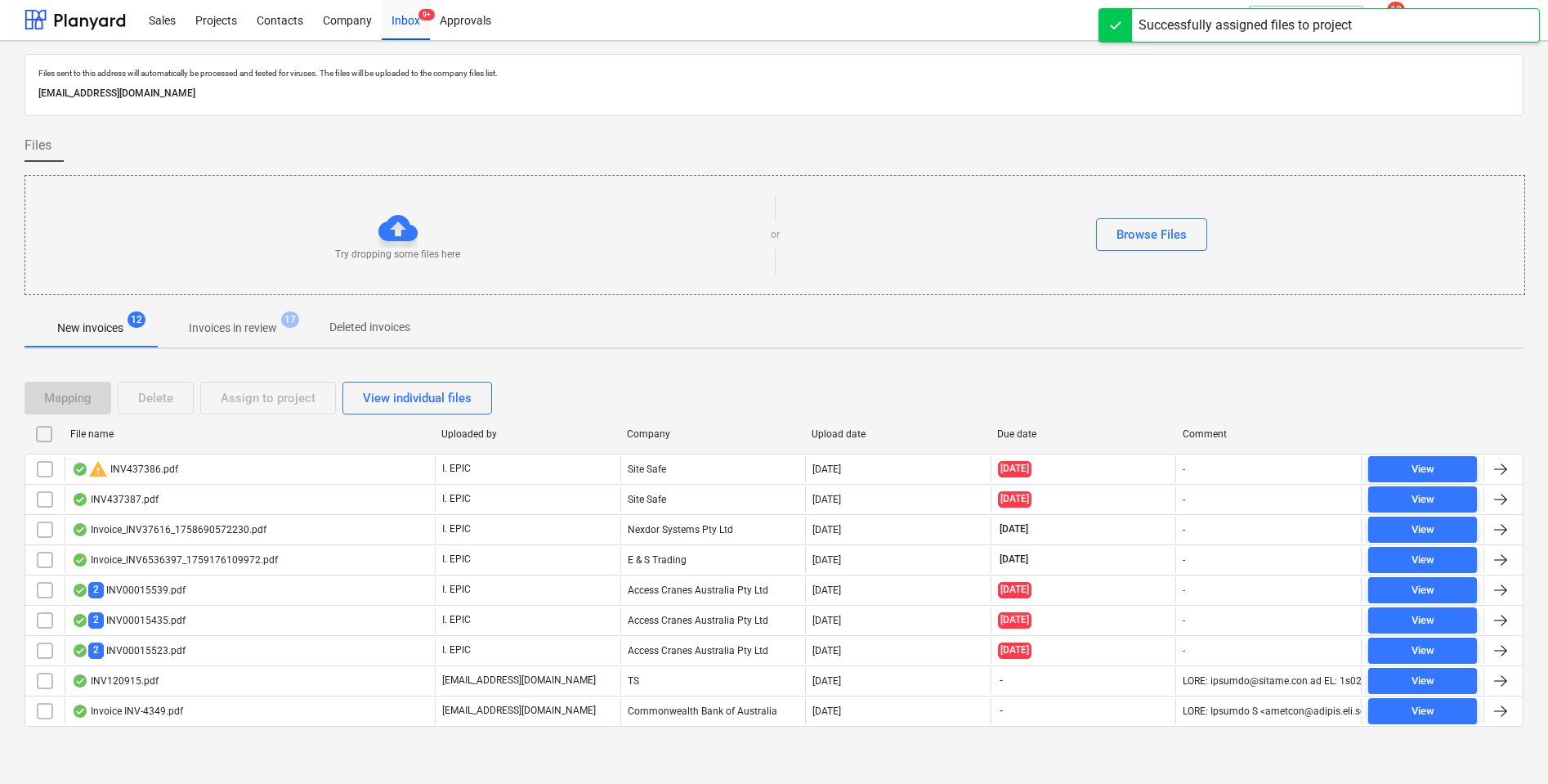
scroll to position [3, 0]
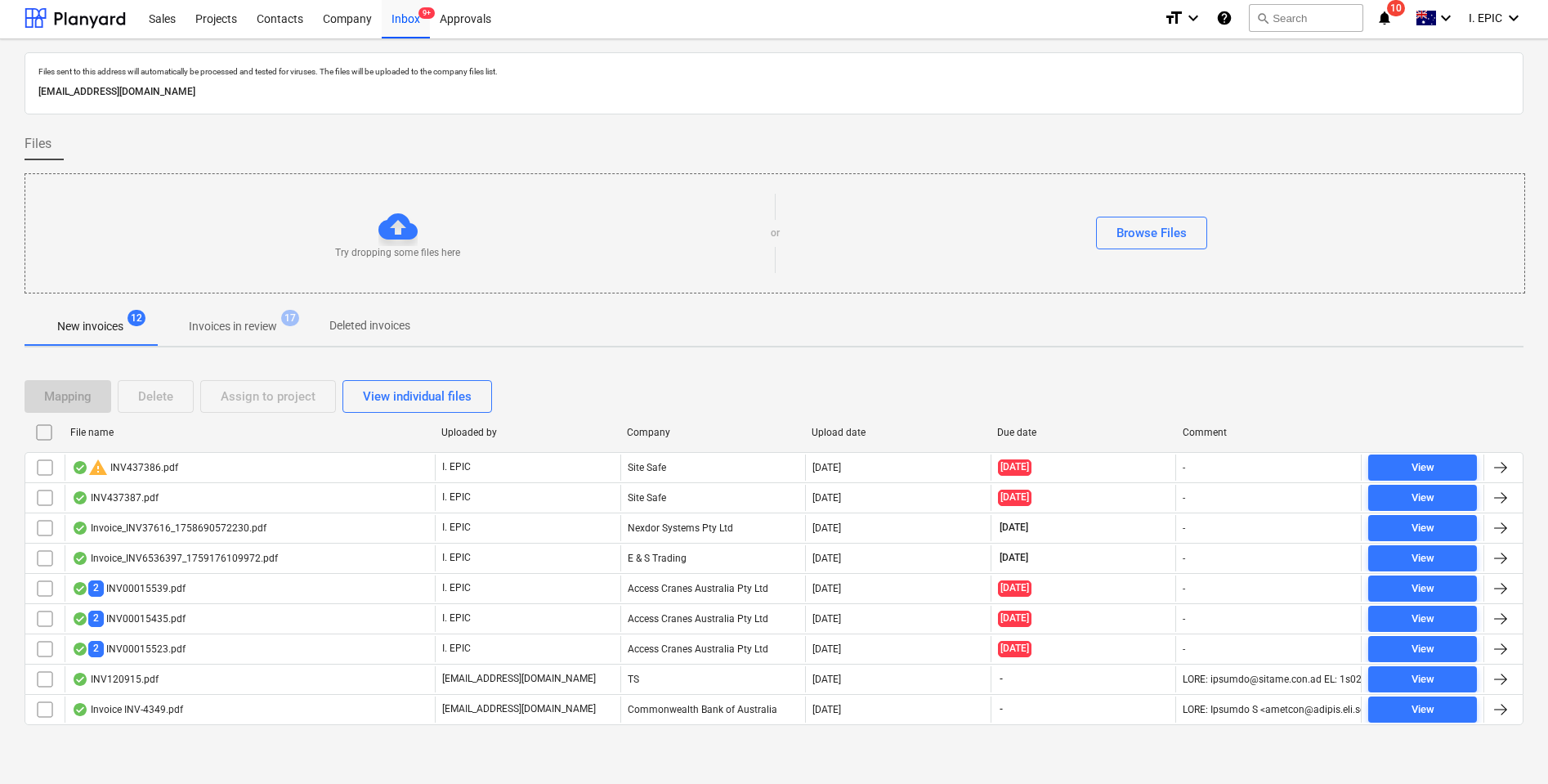
drag, startPoint x: 1496, startPoint y: 427, endPoint x: 1437, endPoint y: 316, distance: 125.7
click at [1496, 427] on div at bounding box center [1484, 432] width 29 height 26
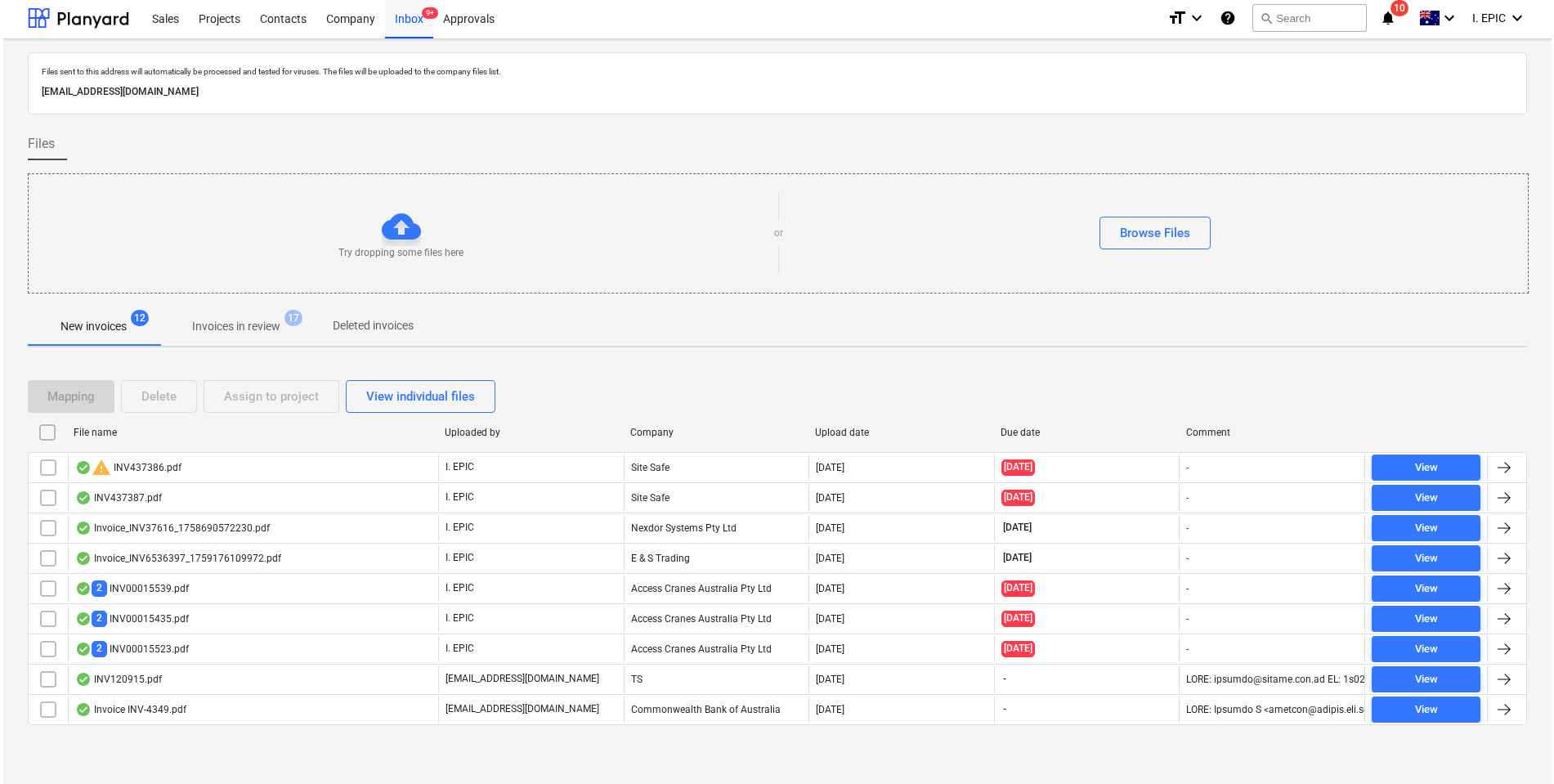
scroll to position [0, 0]
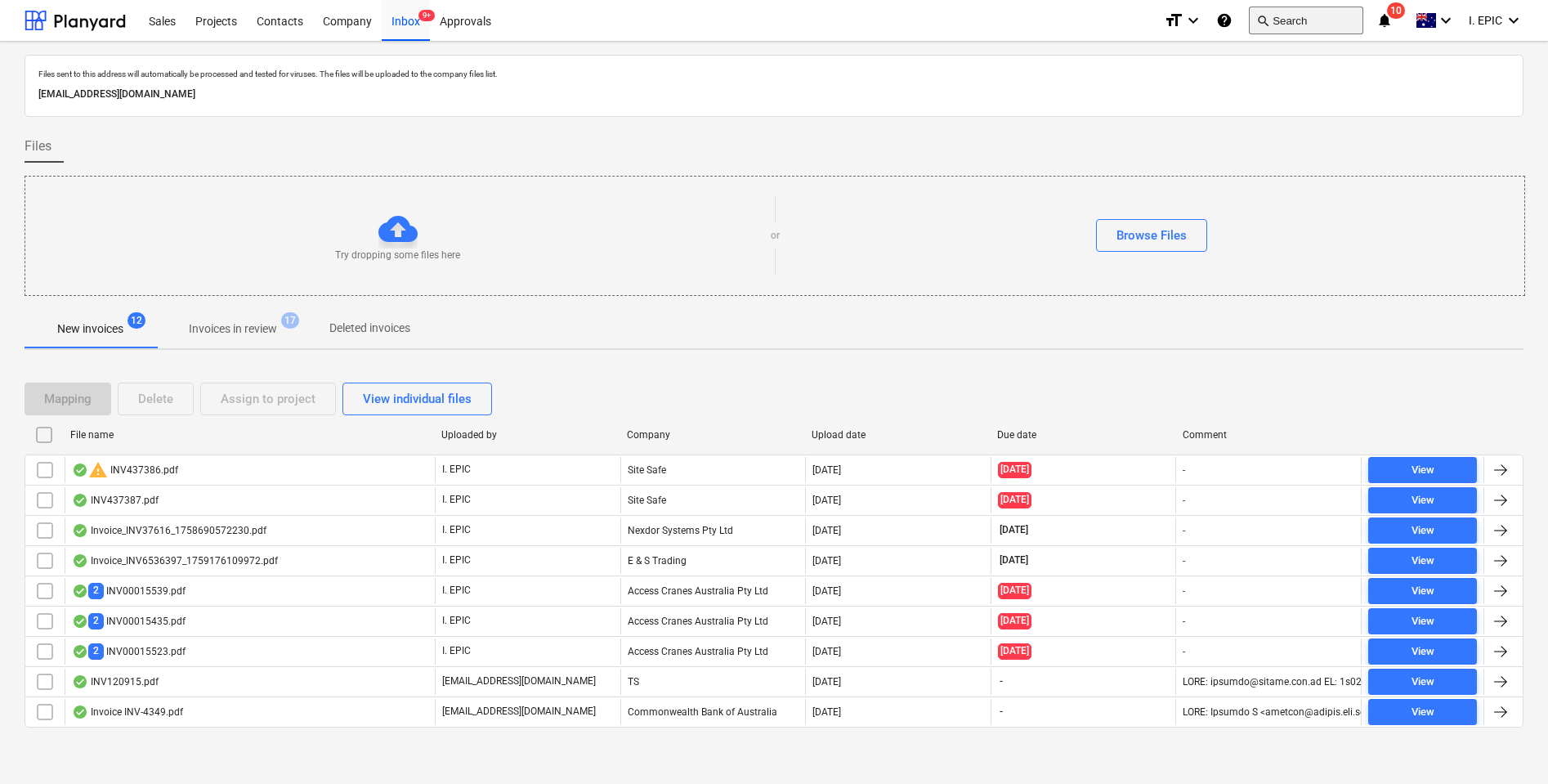
click at [1282, 17] on button "search Search" at bounding box center [1306, 21] width 115 height 28
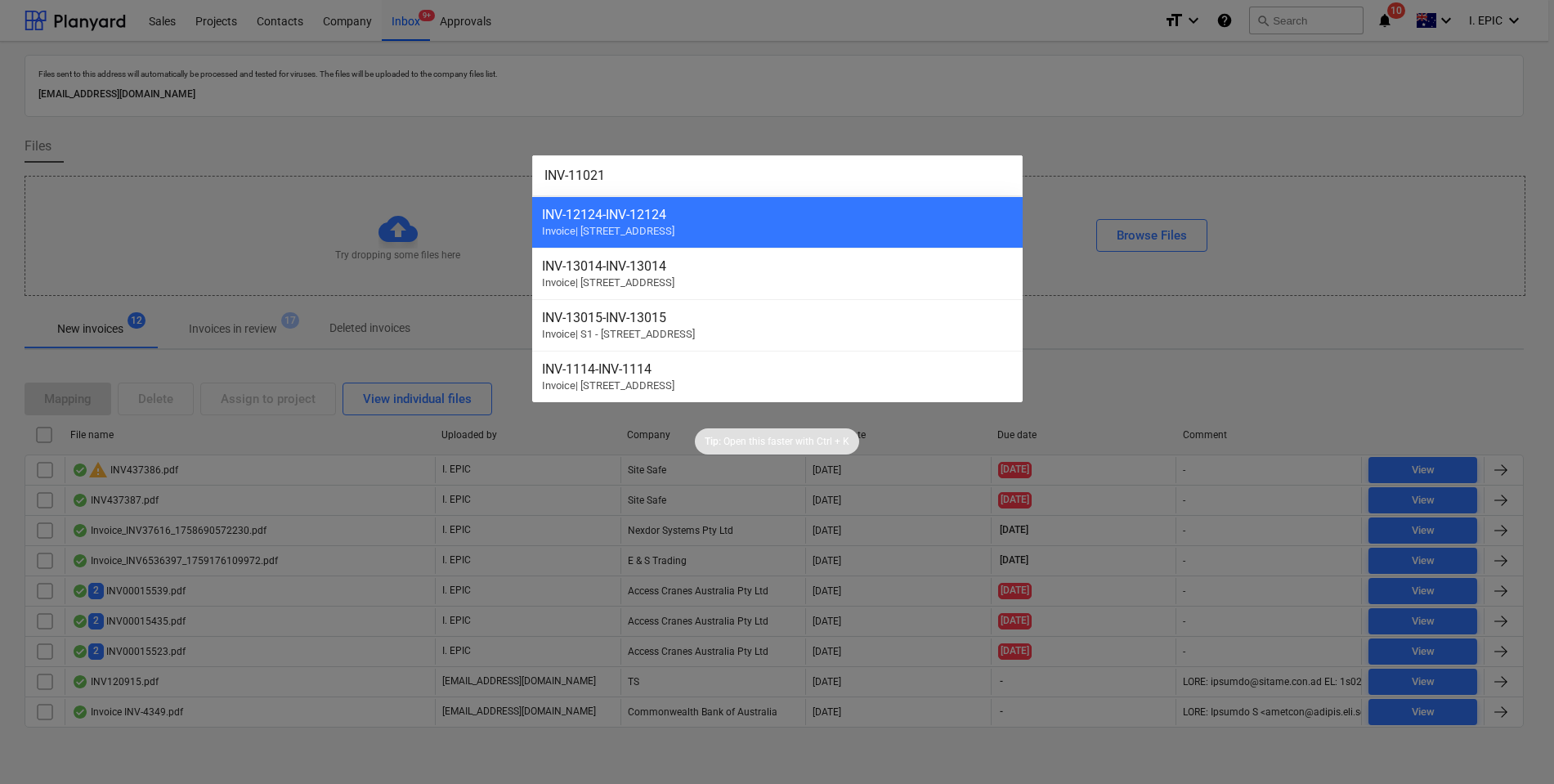
type input "INV-11021"
click at [240, 187] on div at bounding box center [777, 392] width 1554 height 784
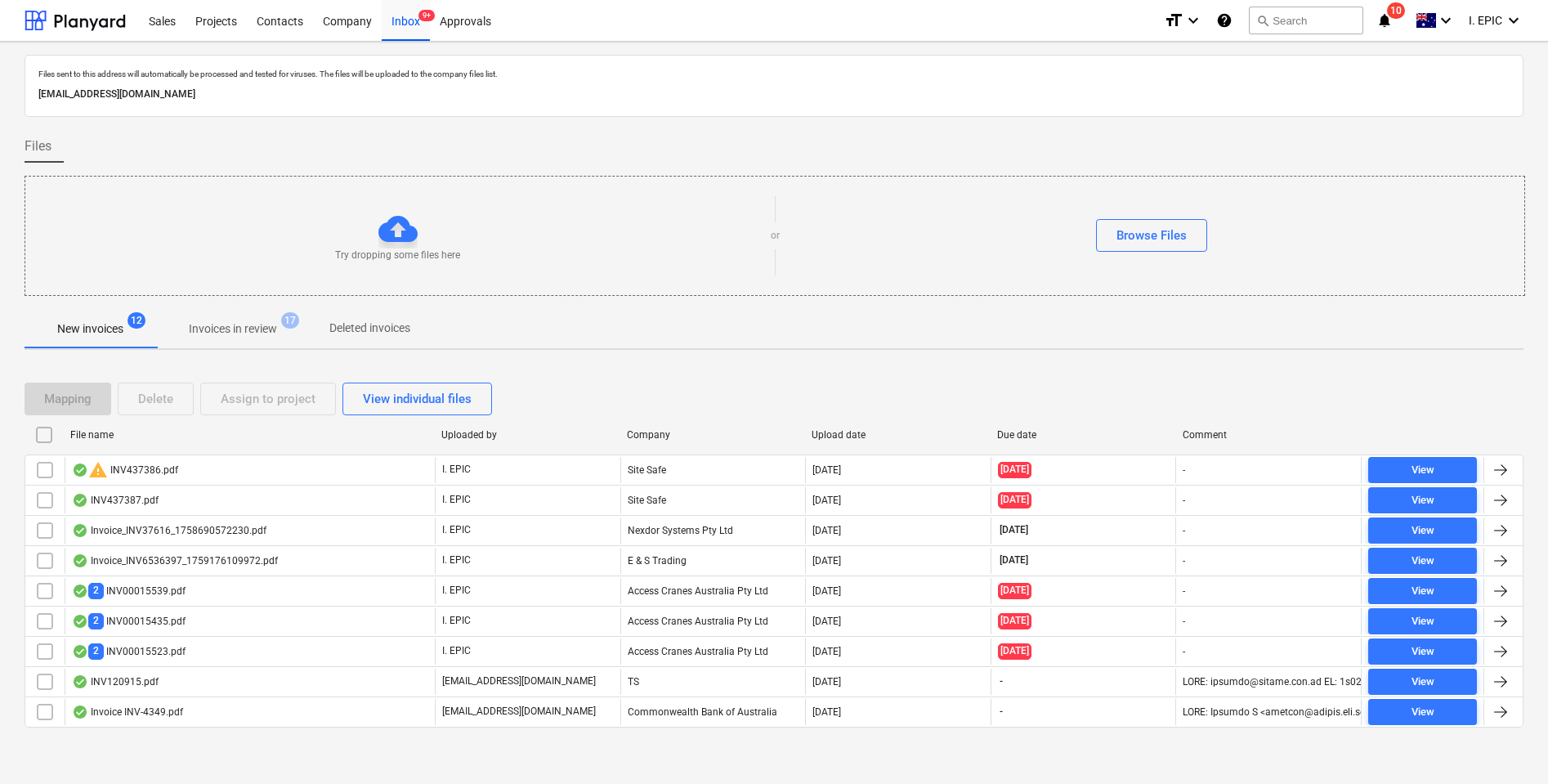
click at [1507, 393] on div "Mapping Delete Assign to project View individual files" at bounding box center [773, 399] width 1499 height 33
click at [1309, 27] on button "search Search" at bounding box center [1306, 21] width 115 height 28
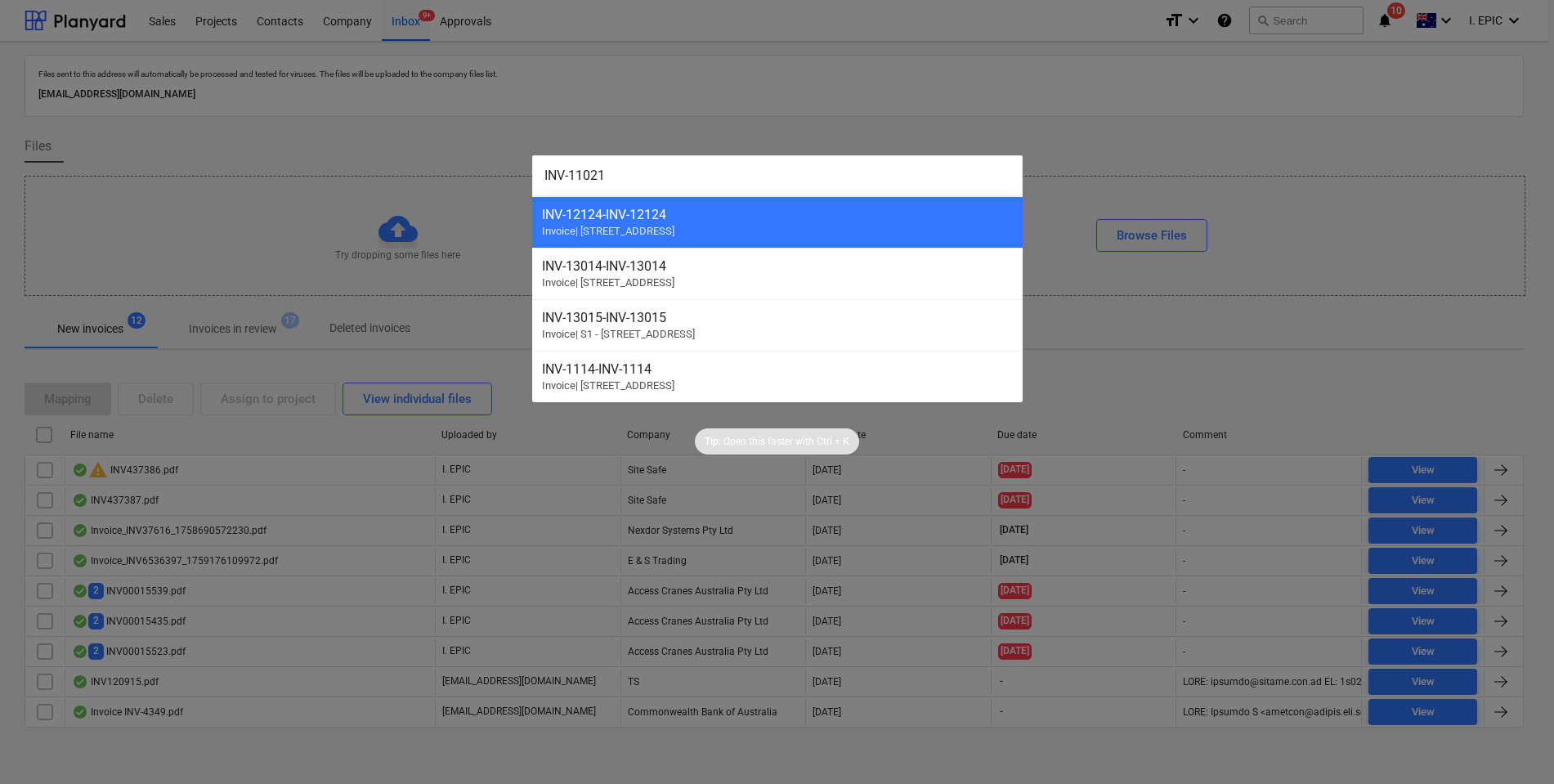
click at [622, 165] on input "INV-11021" at bounding box center [777, 175] width 490 height 40
drag, startPoint x: 640, startPoint y: 165, endPoint x: 508, endPoint y: 180, distance: 132.8
click at [508, 180] on div "INV-11021 INV-12124 - INV-12124 Invoice | S2 - [STREET_ADDRESS] - INV-13014 Inv…" at bounding box center [777, 392] width 1554 height 784
paste input "2546"
drag, startPoint x: 687, startPoint y: 173, endPoint x: 427, endPoint y: 151, distance: 260.9
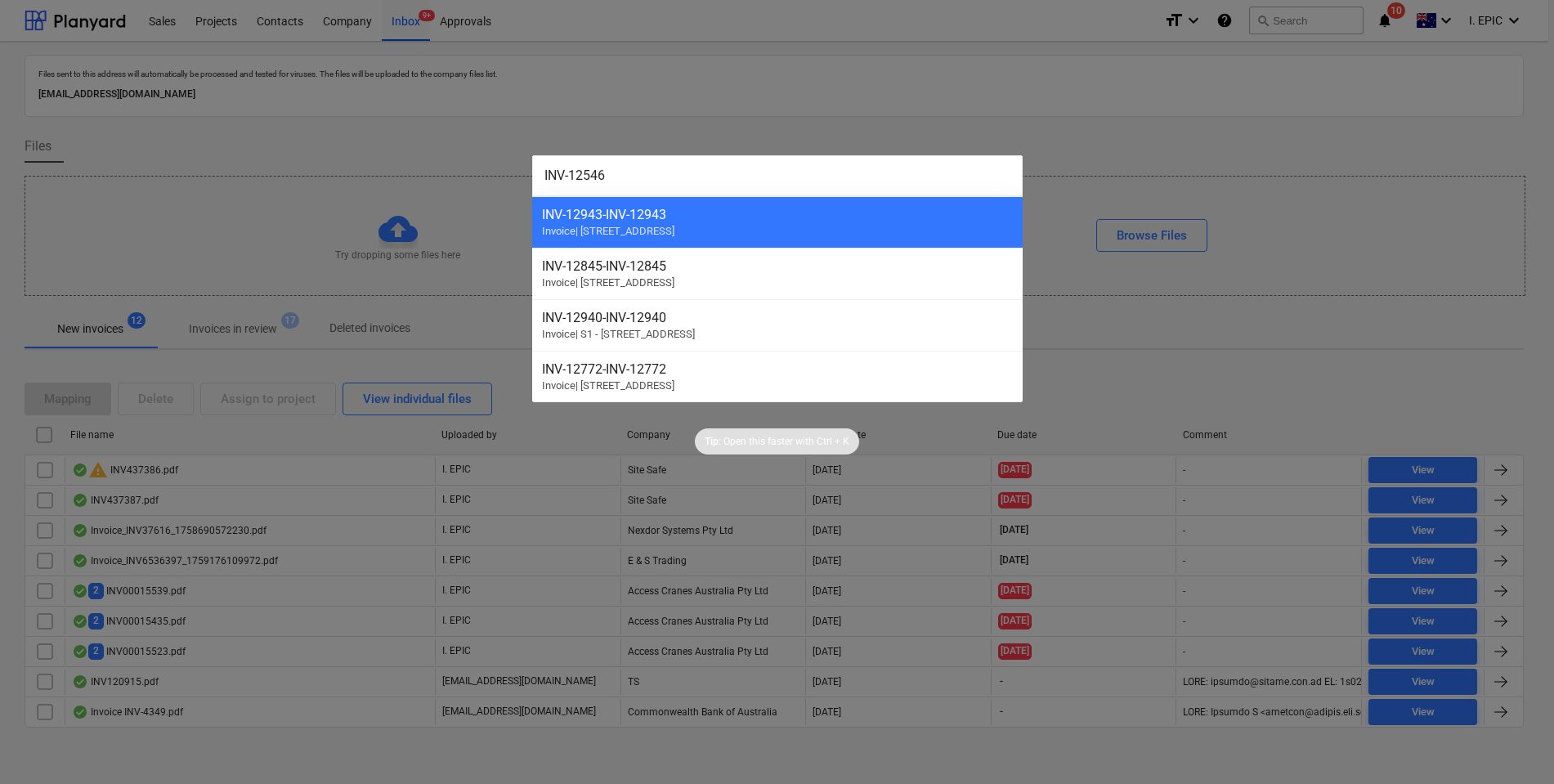
click at [427, 151] on div "INV-12546 INV-12943 - INV-12943 Invoice | S2 - [STREET_ADDRESS] - INV-12845 Inv…" at bounding box center [777, 392] width 1554 height 784
paste input "873"
drag, startPoint x: 677, startPoint y: 174, endPoint x: 492, endPoint y: 162, distance: 185.4
click at [492, 162] on div "INV-12873 INV-12839 - INV-12839 Invoice | S1 - [STREET_ADDRESS] - INV-12772 Inv…" at bounding box center [777, 392] width 1554 height 784
paste input "3298"
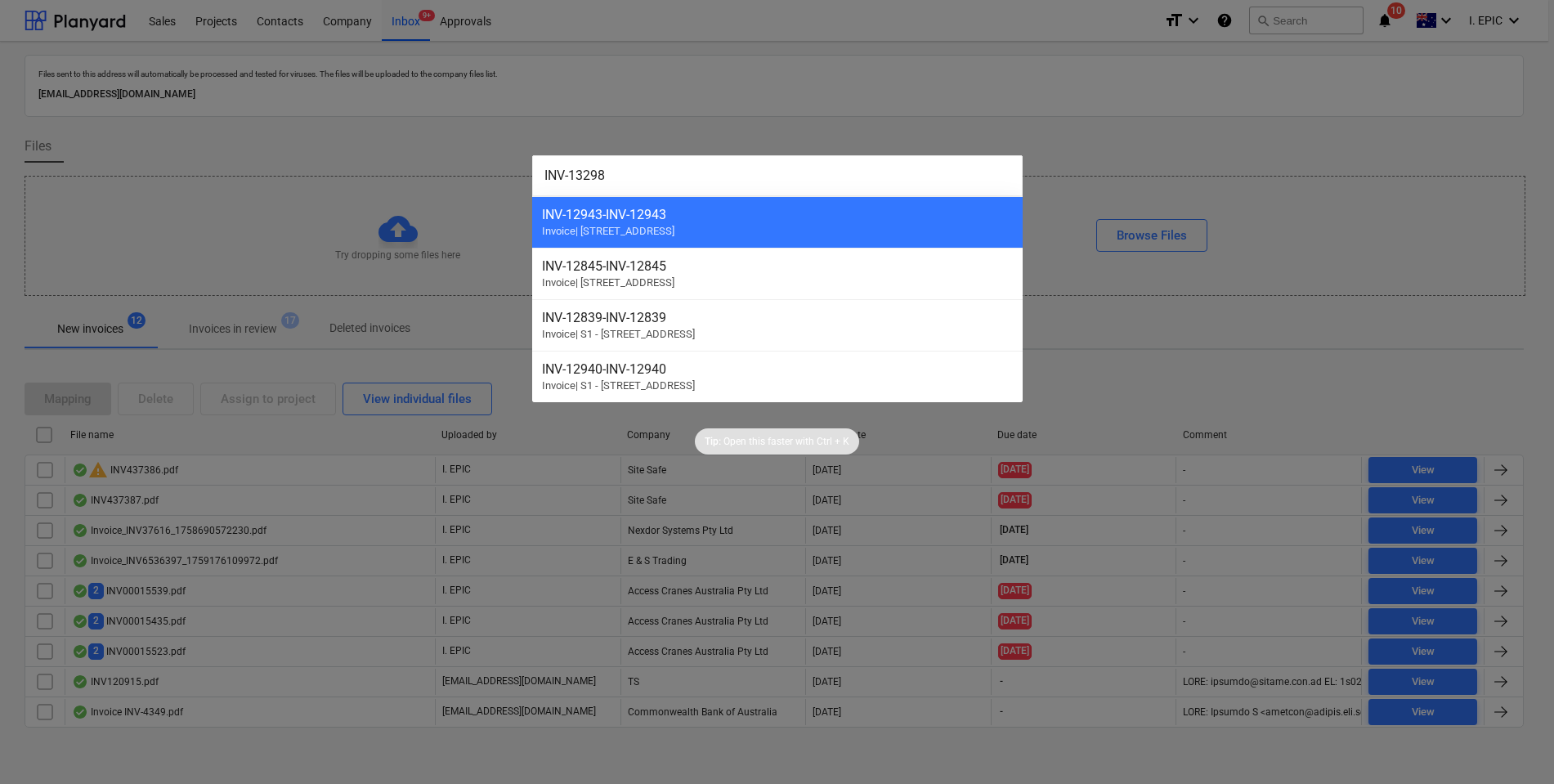
drag, startPoint x: 641, startPoint y: 186, endPoint x: 452, endPoint y: 162, distance: 190.5
click at [452, 162] on div "INV-13298 INV-12943 - INV-12943 Invoice | S2 - [STREET_ADDRESS] - INV-12845 Inv…" at bounding box center [777, 392] width 1554 height 784
paste input "42"
type input "INV-13428"
click at [344, 245] on div at bounding box center [777, 392] width 1554 height 784
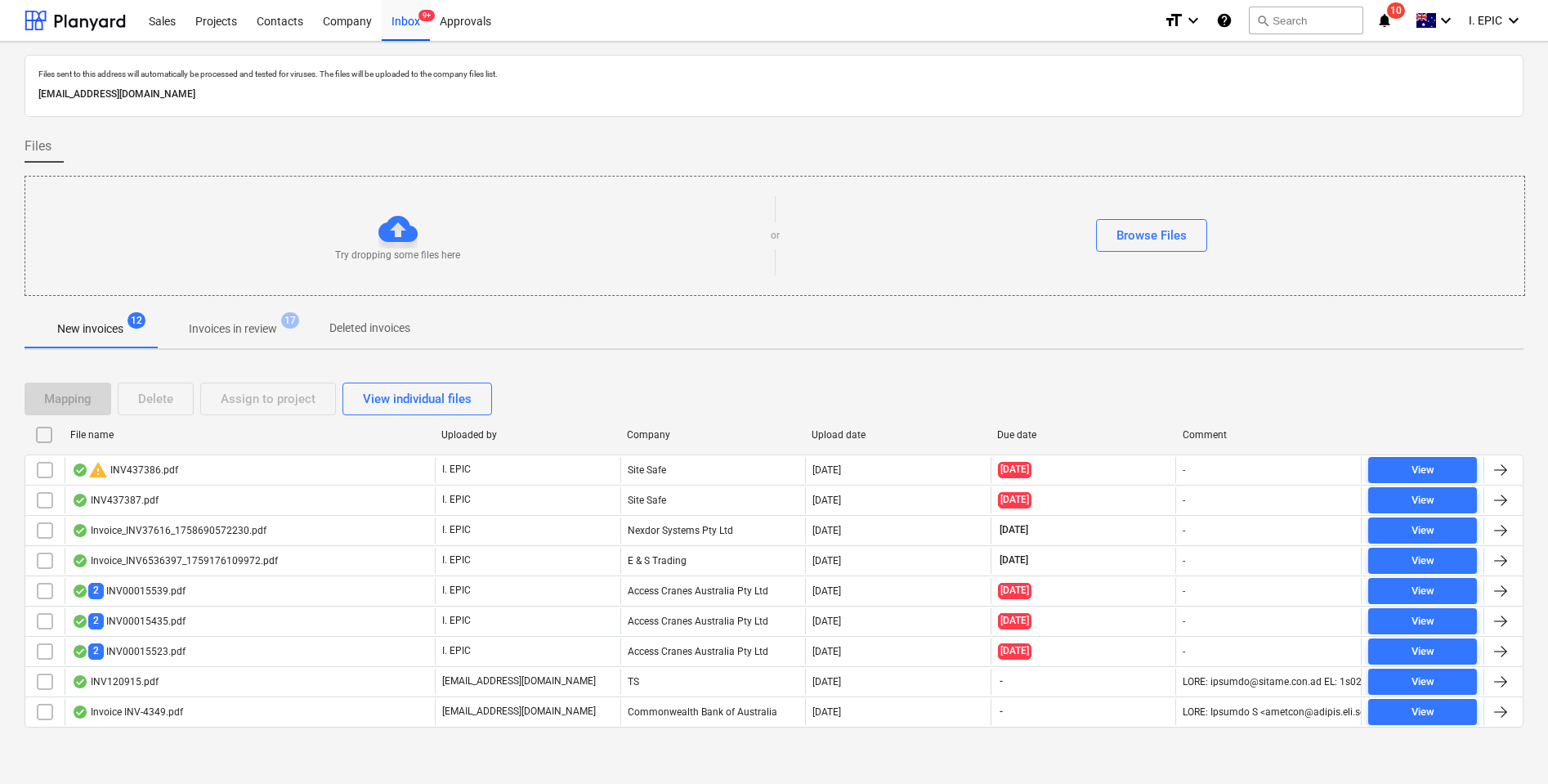
click at [261, 314] on span "Invoices in review 17" at bounding box center [233, 328] width 153 height 29
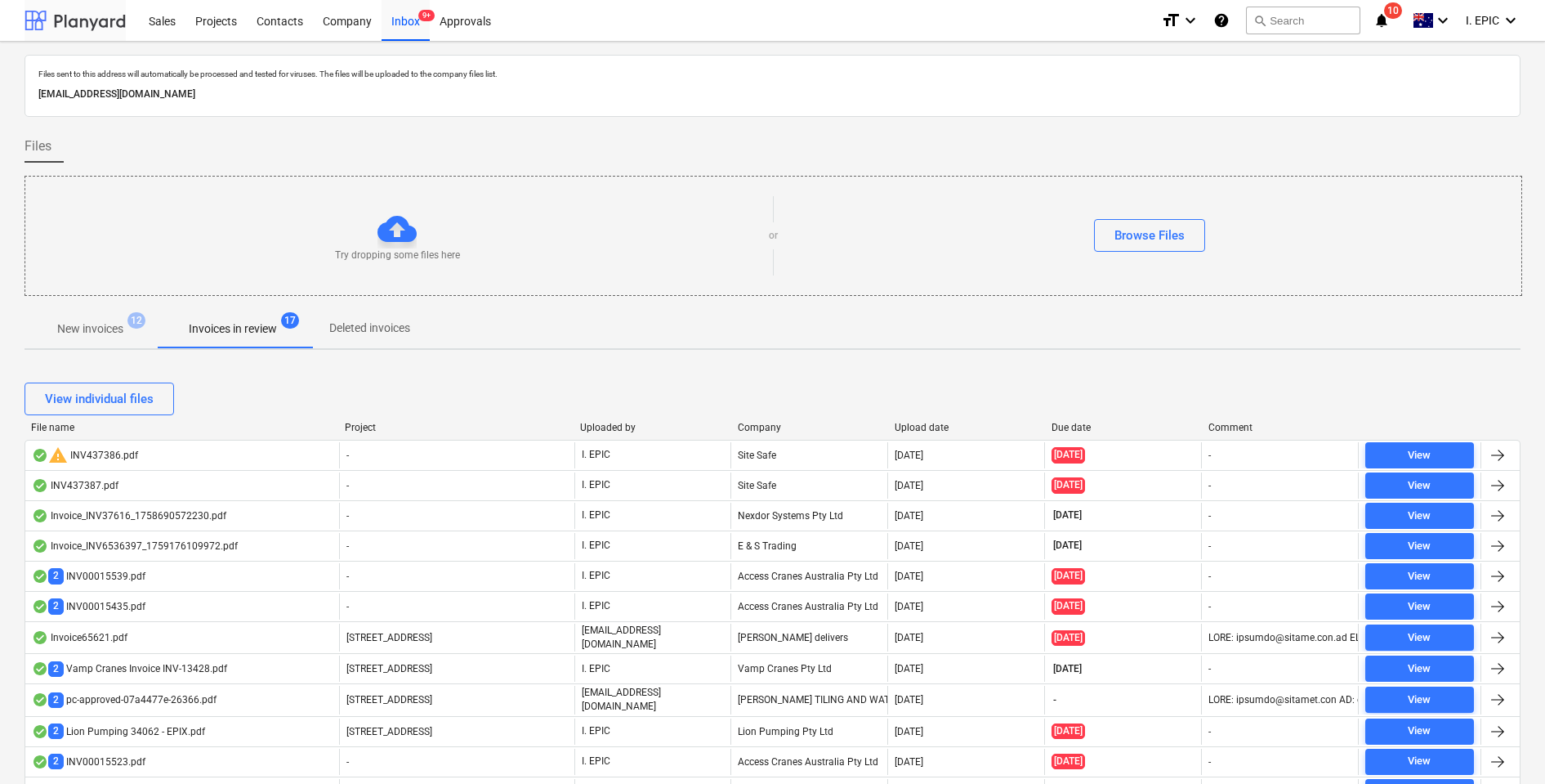
click at [87, 24] on div at bounding box center [75, 20] width 102 height 40
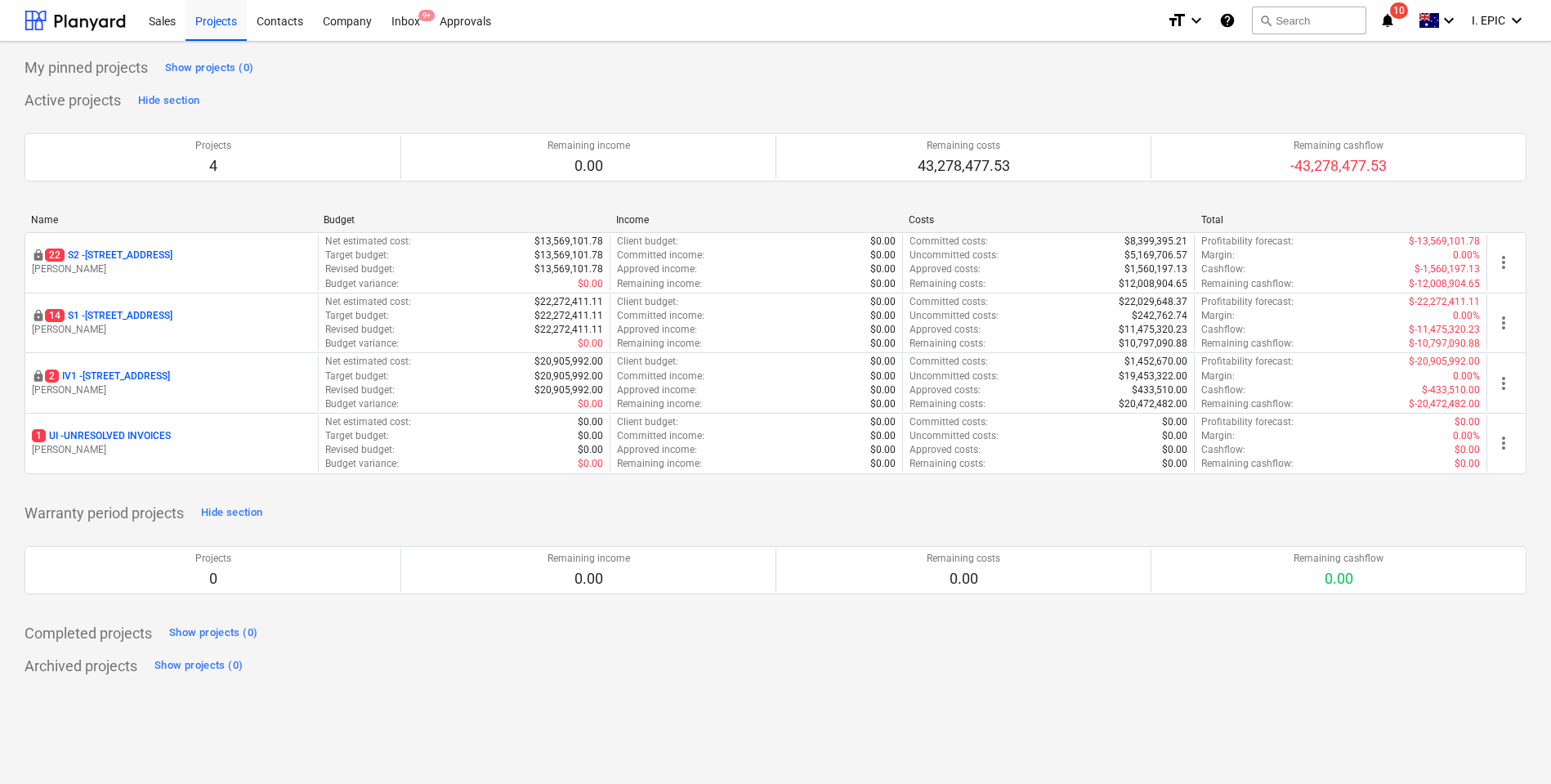
click at [537, 748] on div "My pinned projects Show projects (0) Active projects Hide section Projects 4 Re…" at bounding box center [776, 412] width 1551 height 742
click at [1285, 23] on button "search Search" at bounding box center [1309, 21] width 115 height 28
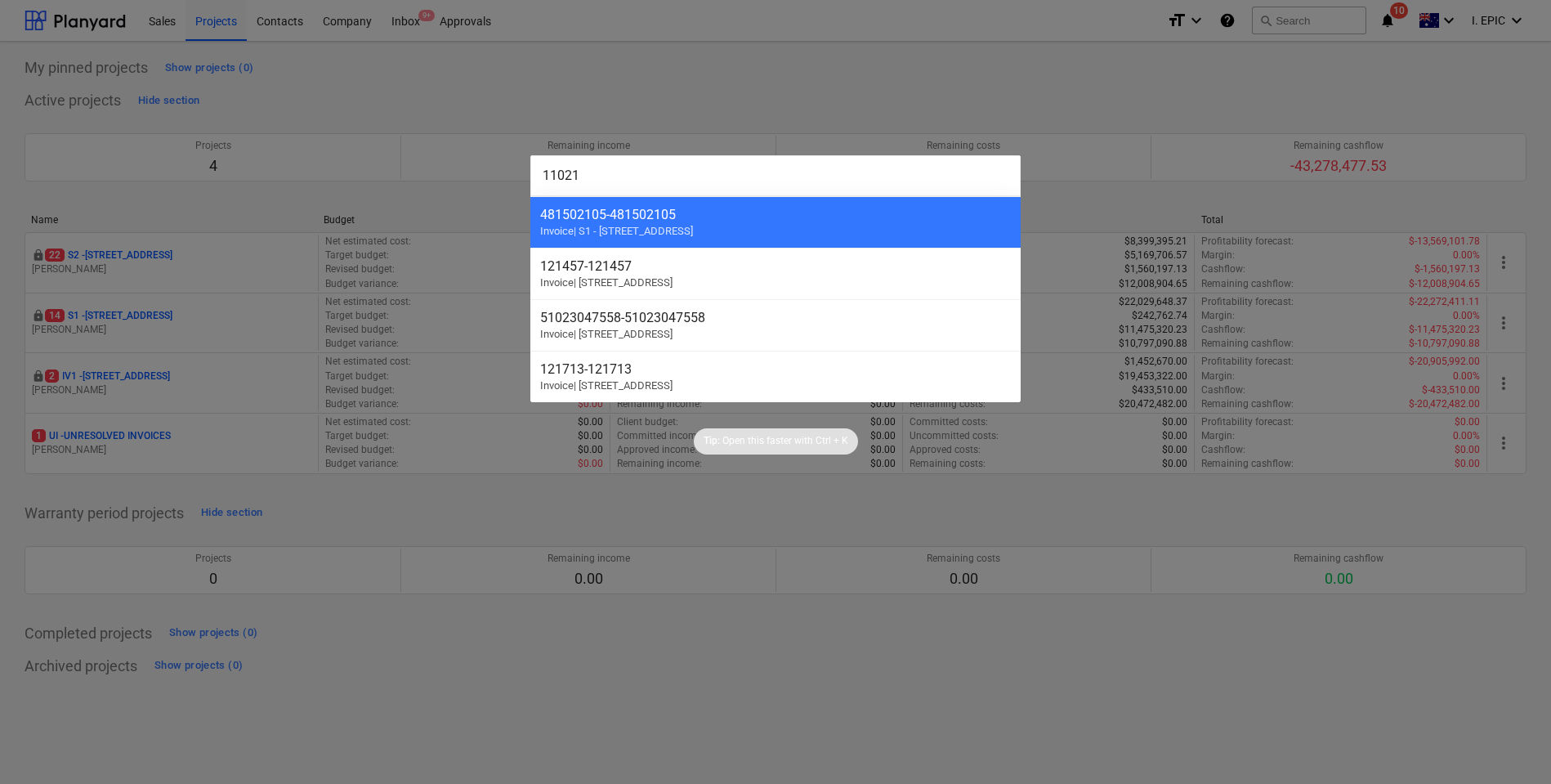
drag, startPoint x: 343, startPoint y: 161, endPoint x: 321, endPoint y: 161, distance: 22.0
click at [321, 161] on div "11021 481502105 - 481502105 Invoice | S1 - [STREET_ADDRESS] Invoice | S2 - [GEO…" at bounding box center [776, 392] width 1551 height 784
paste input "2546"
drag, startPoint x: 514, startPoint y: 174, endPoint x: 441, endPoint y: 170, distance: 73.1
click at [441, 170] on div "12546 159637 - 159637 Invoice | S2 - [GEOGRAPHIC_DATA] 121457 - 121457 Invoice …" at bounding box center [776, 392] width 1551 height 784
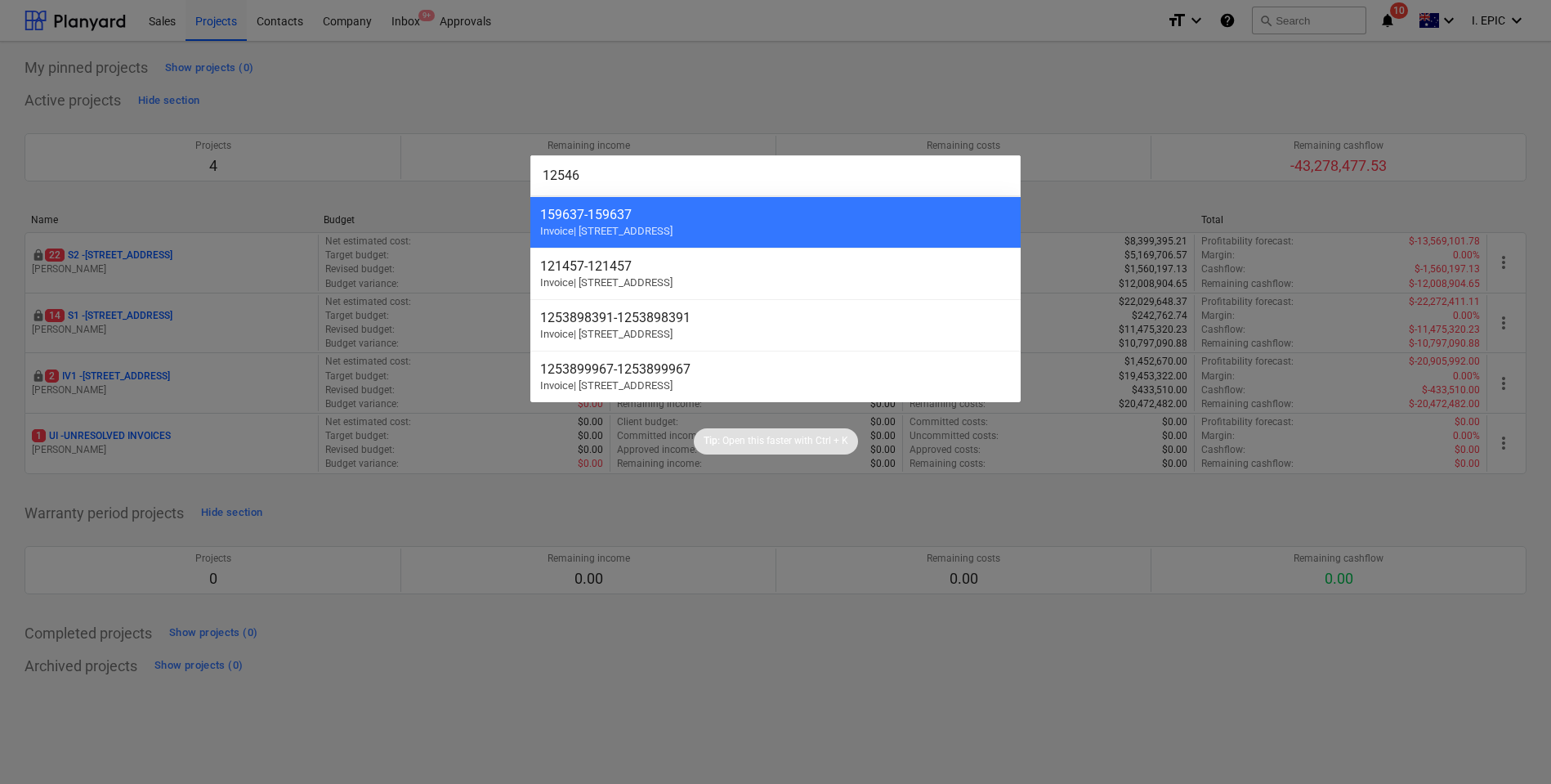
paste input "873"
drag, startPoint x: 600, startPoint y: 178, endPoint x: 485, endPoint y: 182, distance: 115.1
click at [485, 182] on div "12873 INV-12839 - INV-12839 Invoice | S1 - [GEOGRAPHIC_DATA] - 32073 Invoice | …" at bounding box center [776, 392] width 1551 height 784
paste input "3298"
drag, startPoint x: 638, startPoint y: 159, endPoint x: 420, endPoint y: 161, distance: 218.0
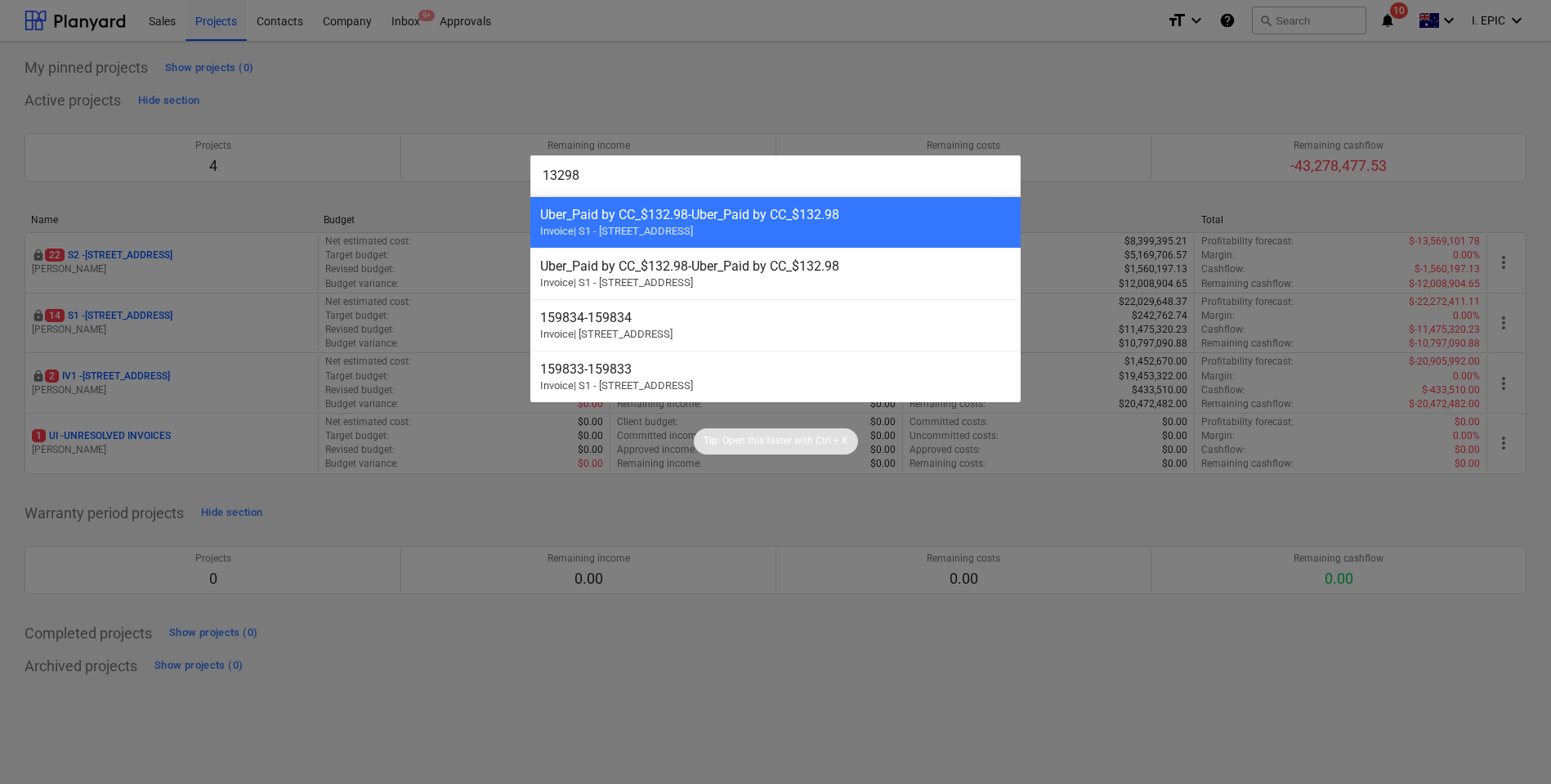
click at [420, 161] on div "13298 Uber_Paid by CC_$132.98 - Uber_Paid by CC_$132.98 Invoice | S1 - [STREET_…" at bounding box center [776, 392] width 1551 height 784
paste input "42"
type input "13428"
click at [636, 701] on div at bounding box center [776, 392] width 1551 height 784
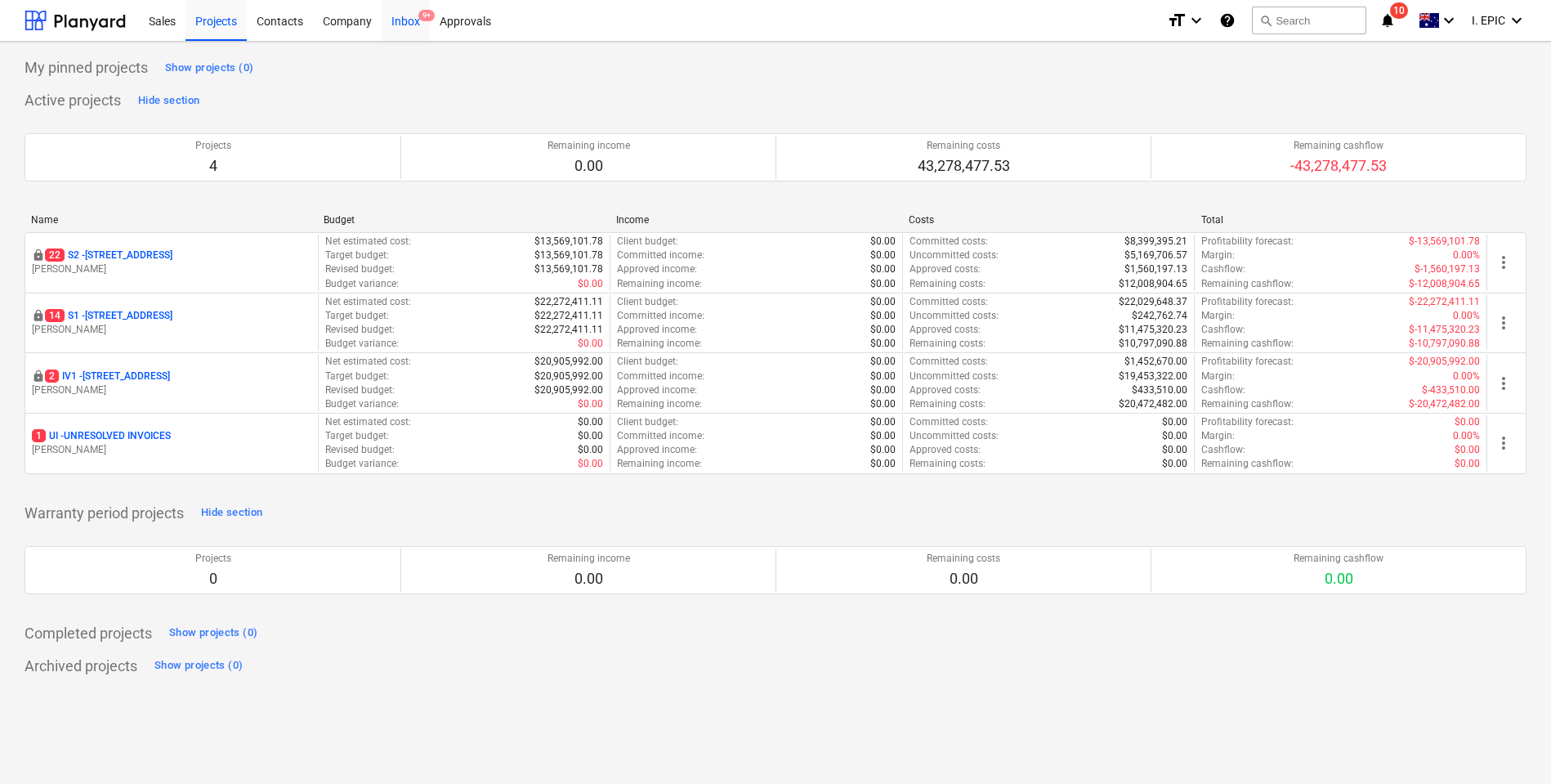
click at [415, 20] on div "Inbox 9+" at bounding box center [406, 20] width 48 height 41
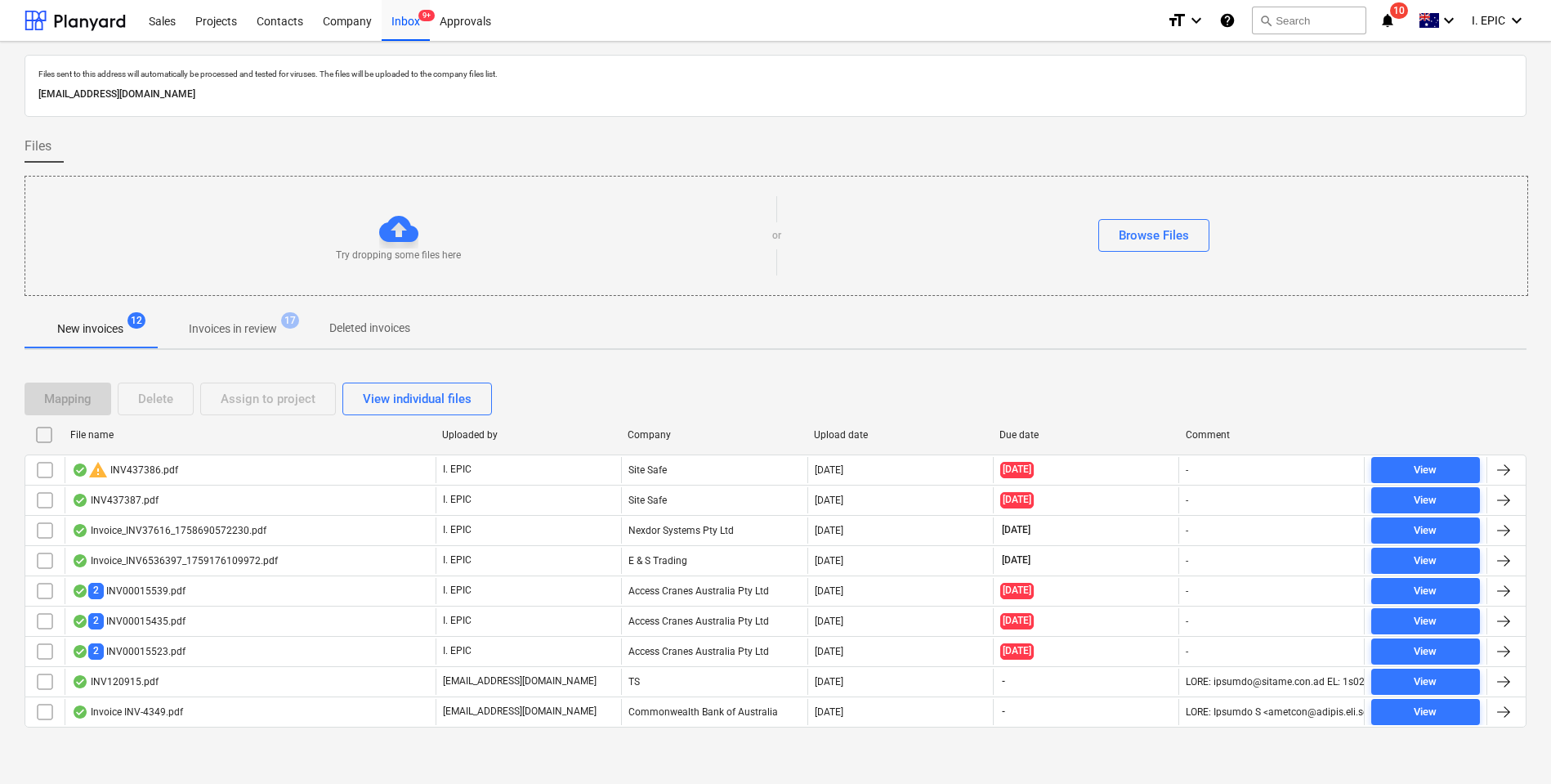
click at [230, 348] on div "New invoices 12 Invoices in review 17 Deleted invoices" at bounding box center [775, 329] width 1502 height 40
drag, startPoint x: 234, startPoint y: 333, endPoint x: 321, endPoint y: 336, distance: 87.1
click at [237, 330] on span "Invoices in review 17" at bounding box center [233, 328] width 153 height 29
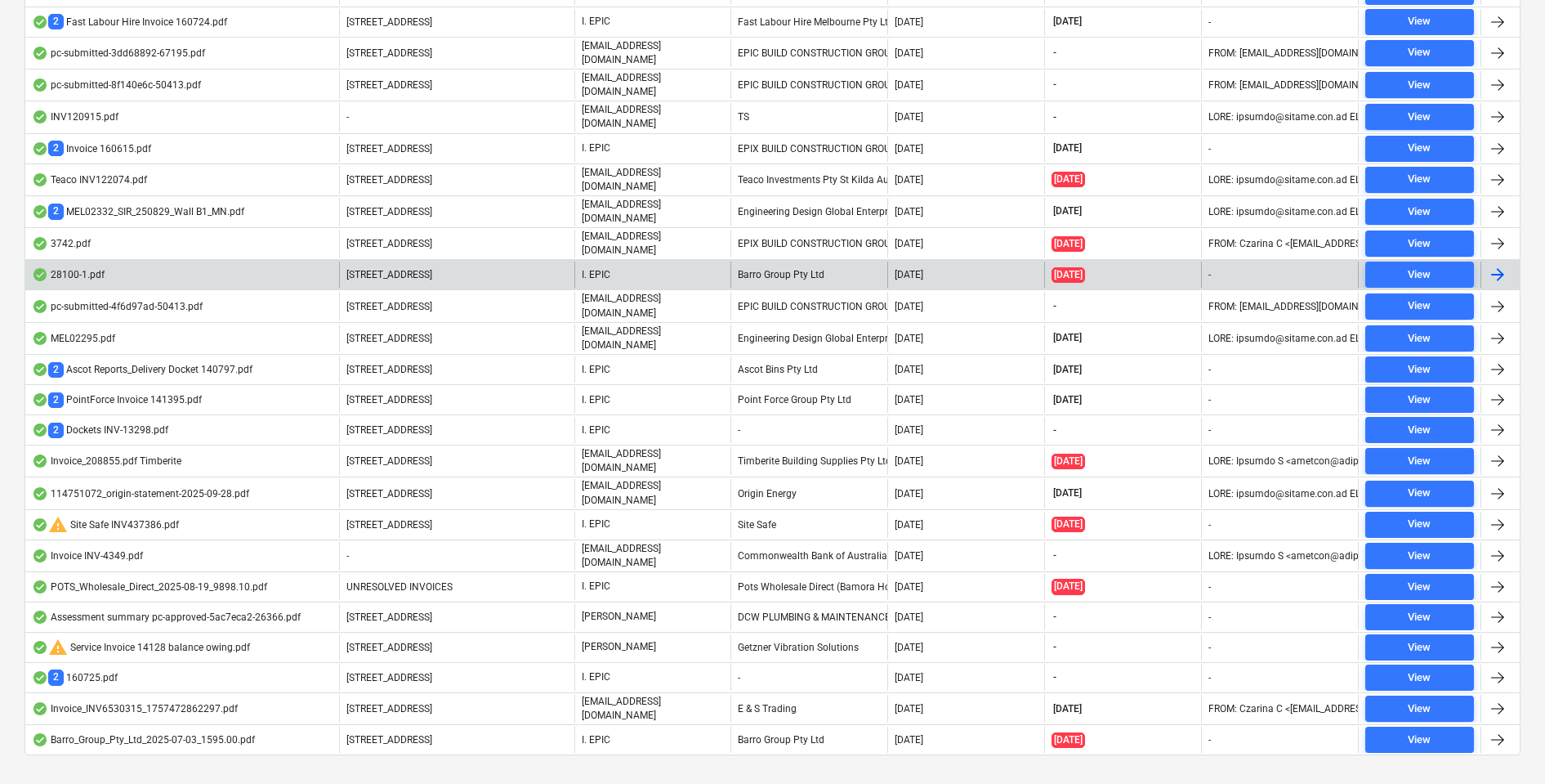
scroll to position [774, 0]
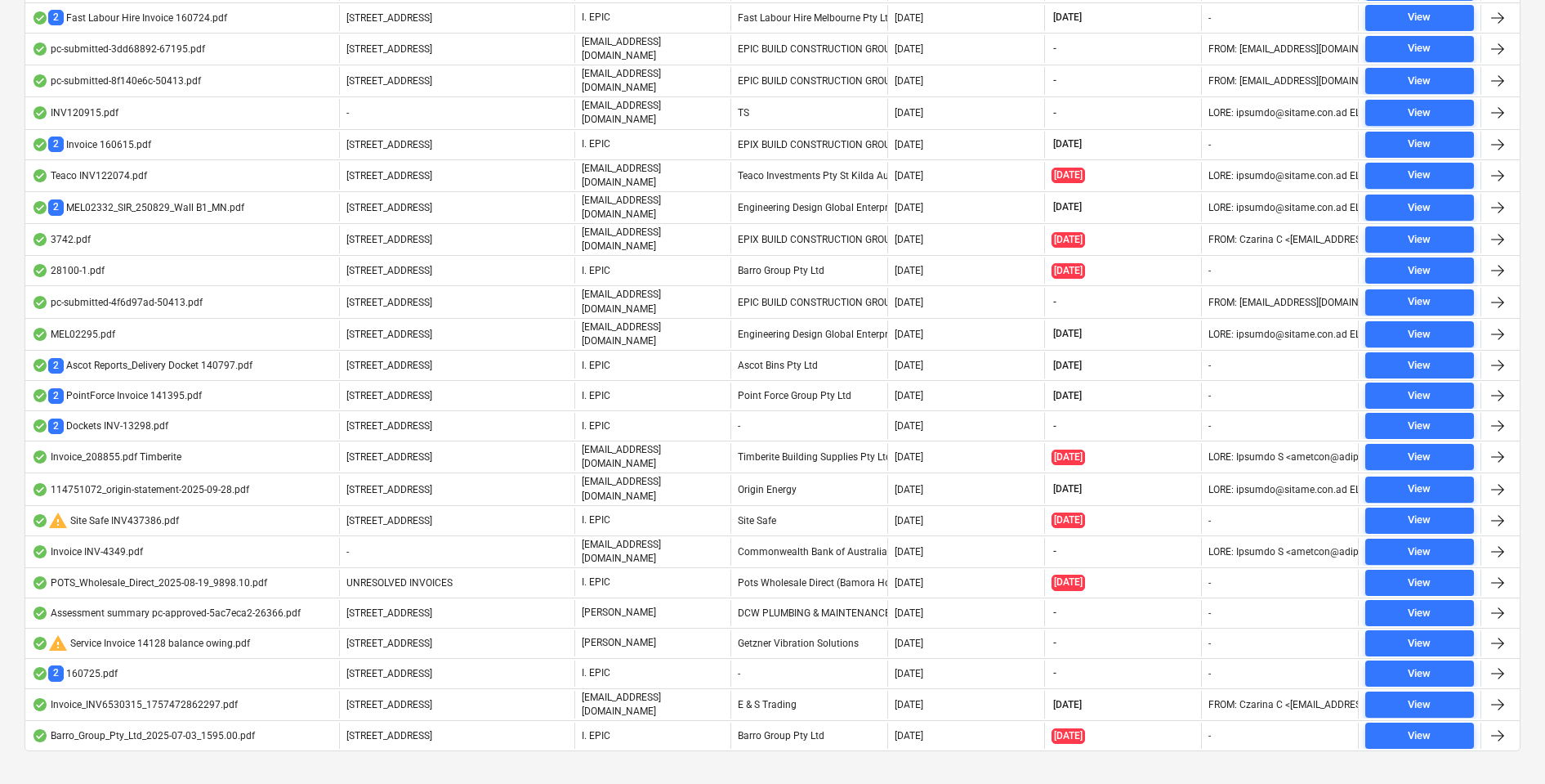
click at [554, 765] on div "Files sent to this address will automatically be processed and tested for virus…" at bounding box center [772, 39] width 1545 height 1542
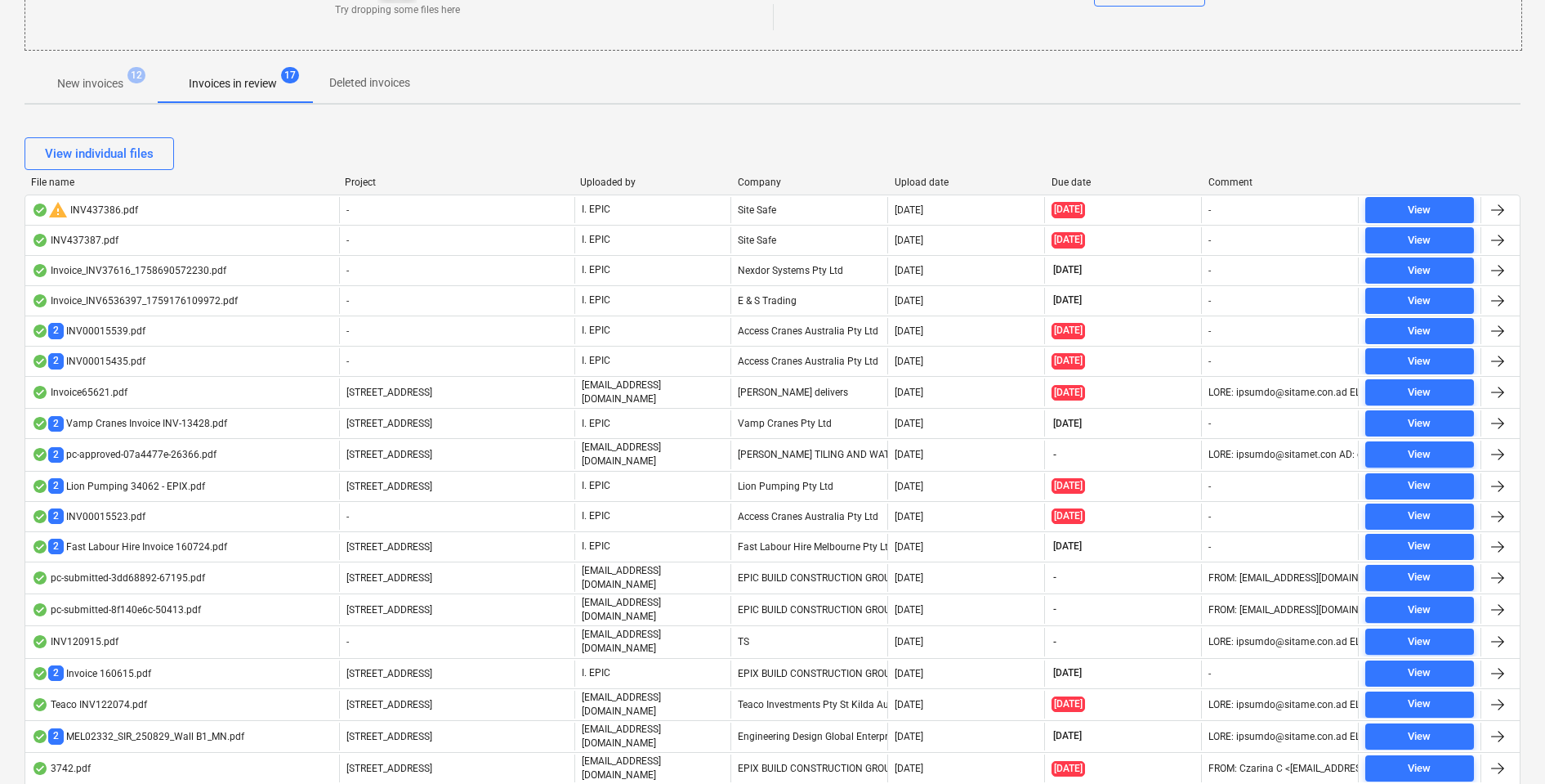
scroll to position [0, 0]
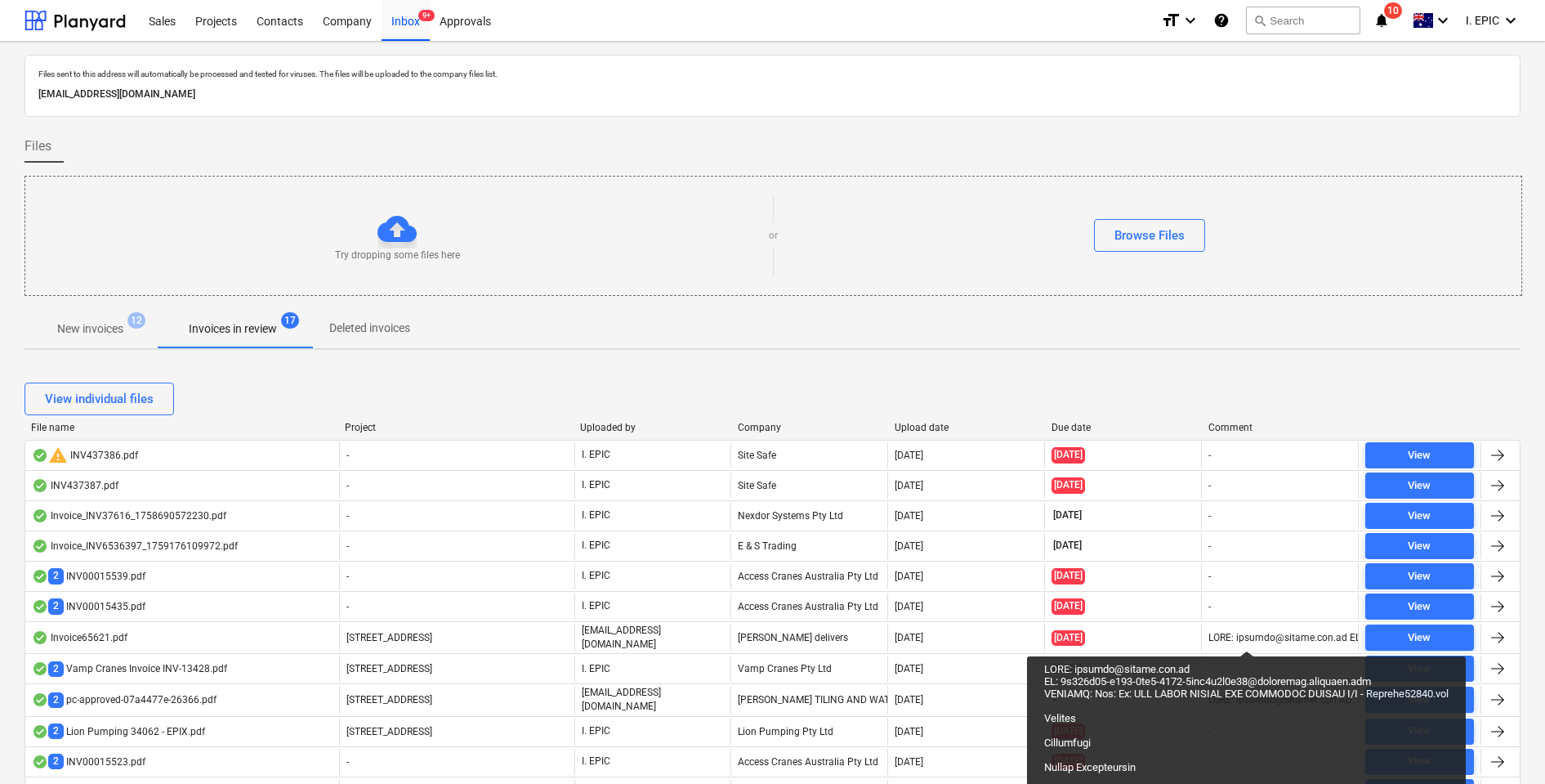
click at [1498, 270] on div "Try dropping some files here or Browse Files" at bounding box center [773, 235] width 1497 height 92
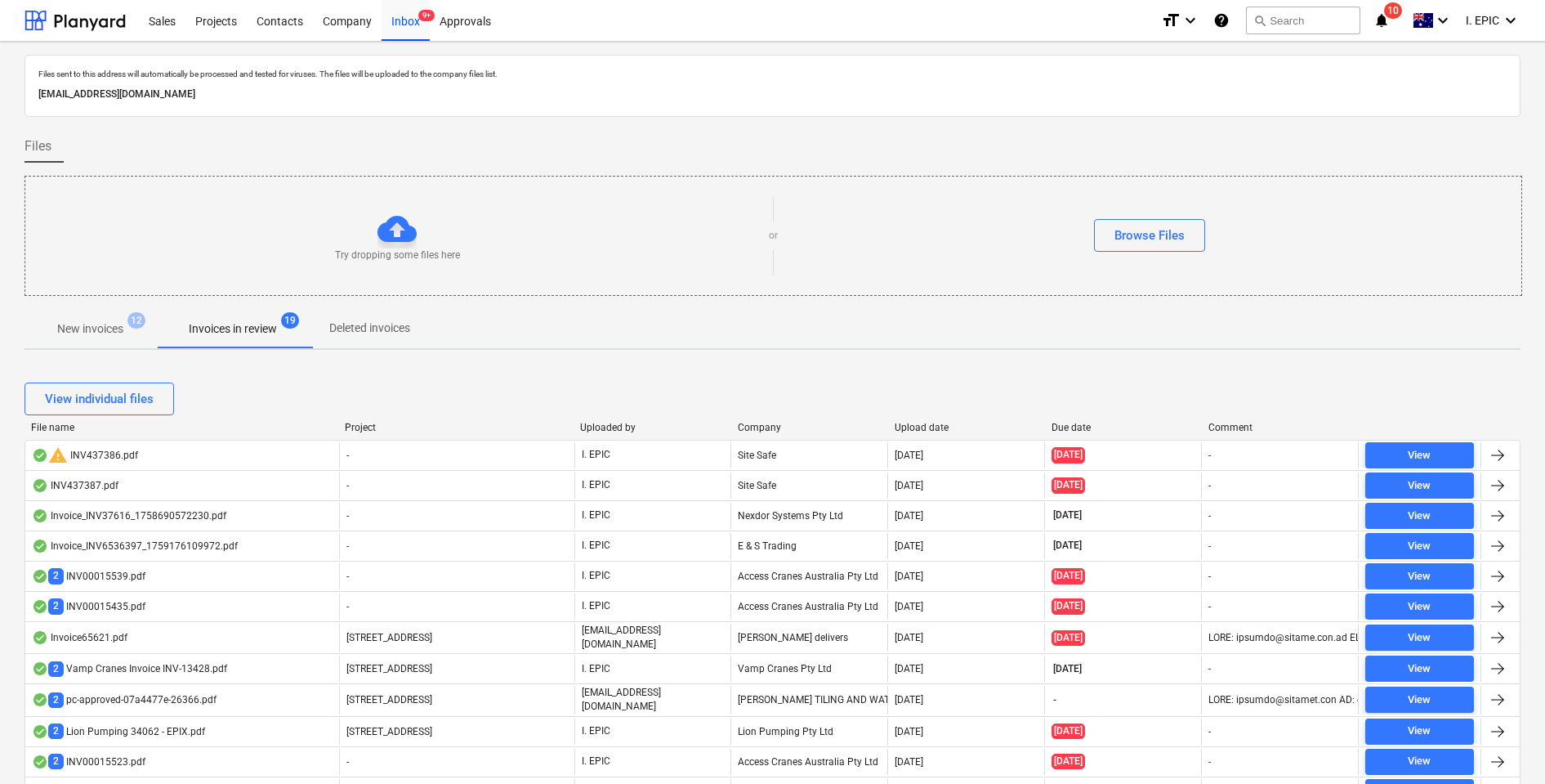
click at [87, 333] on p "New invoices" at bounding box center [90, 329] width 66 height 17
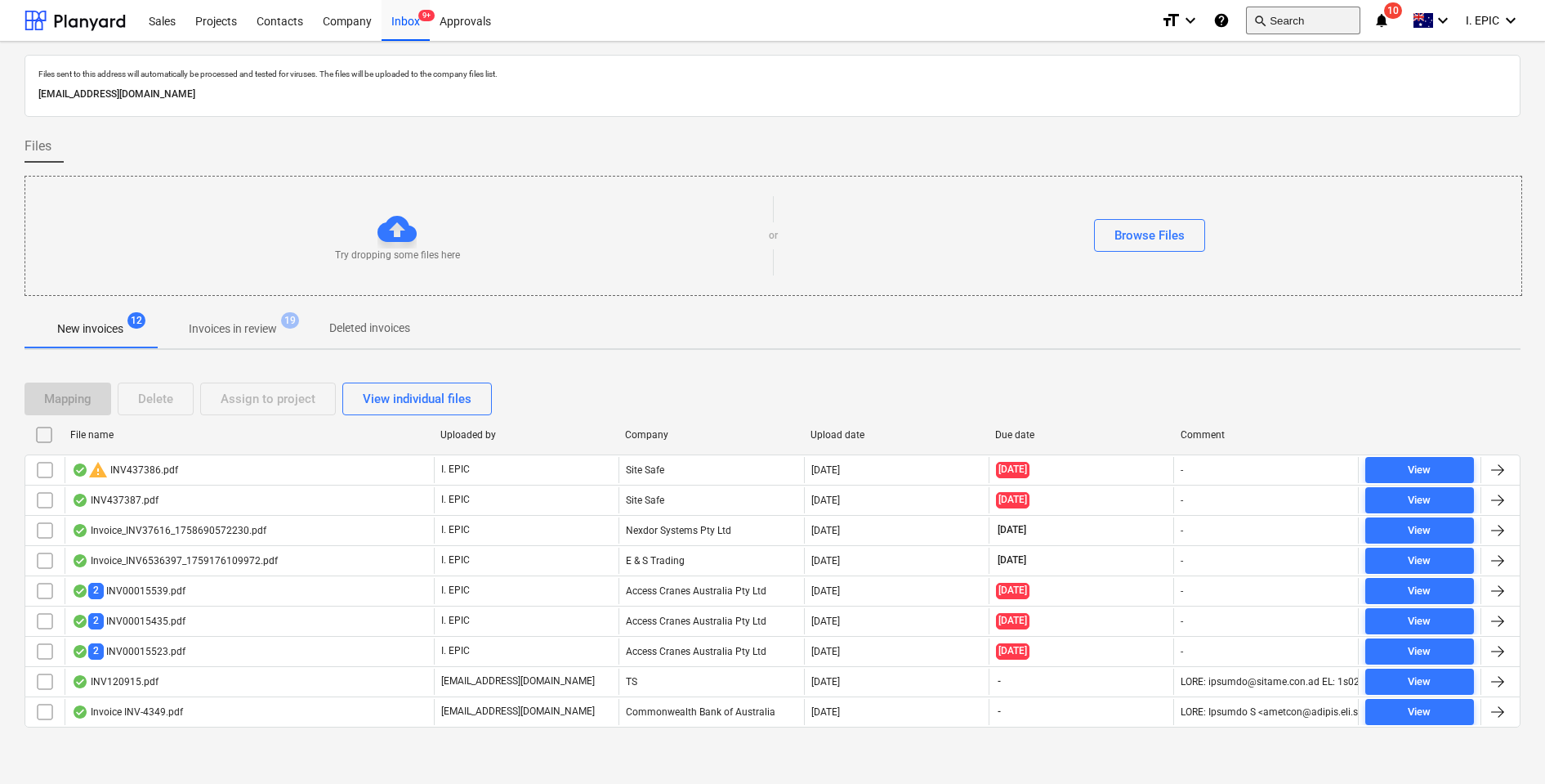
click at [1300, 7] on button "search Search" at bounding box center [1303, 21] width 115 height 28
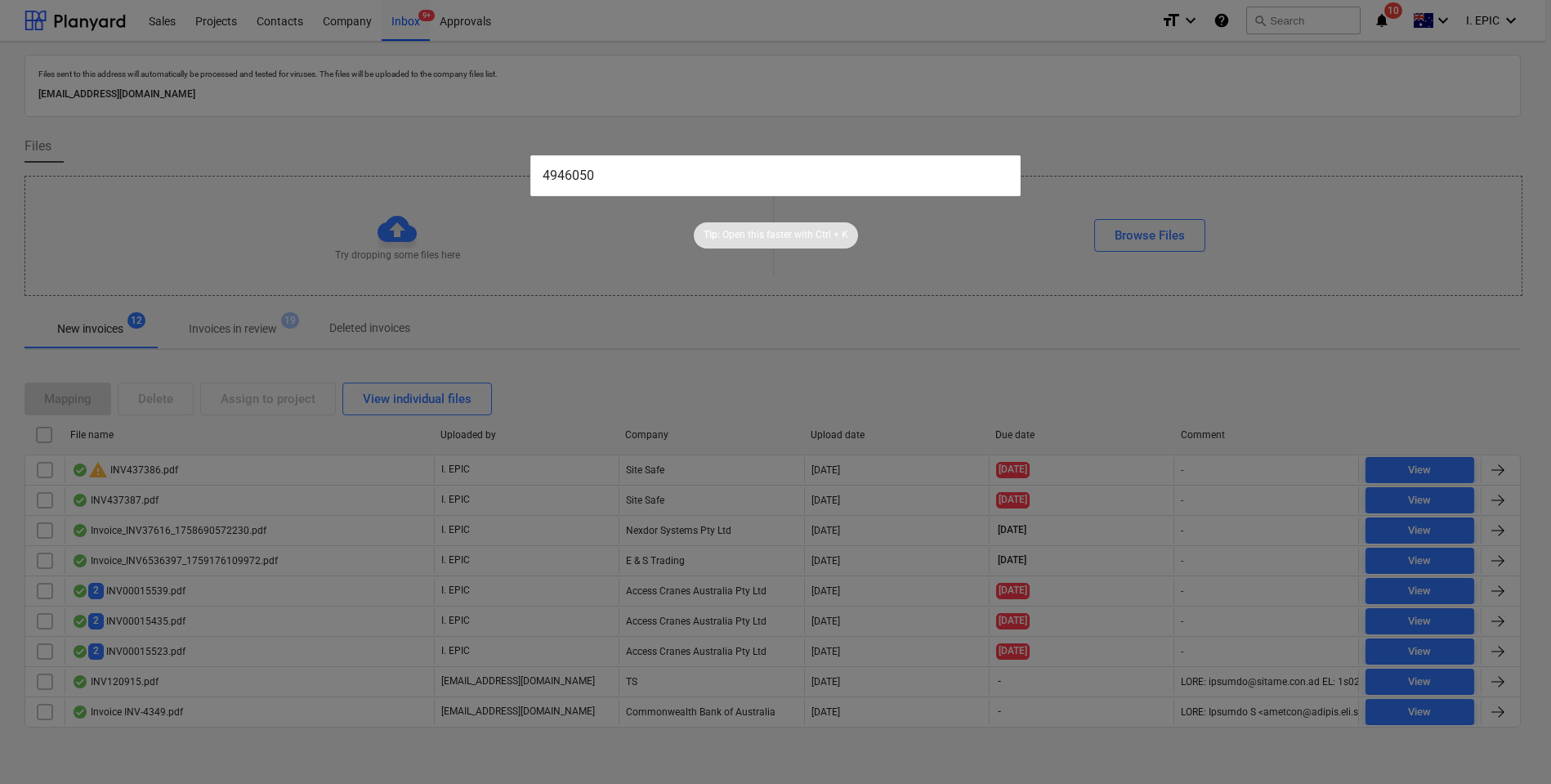
type input "4946050"
click at [608, 281] on div at bounding box center [776, 392] width 1551 height 784
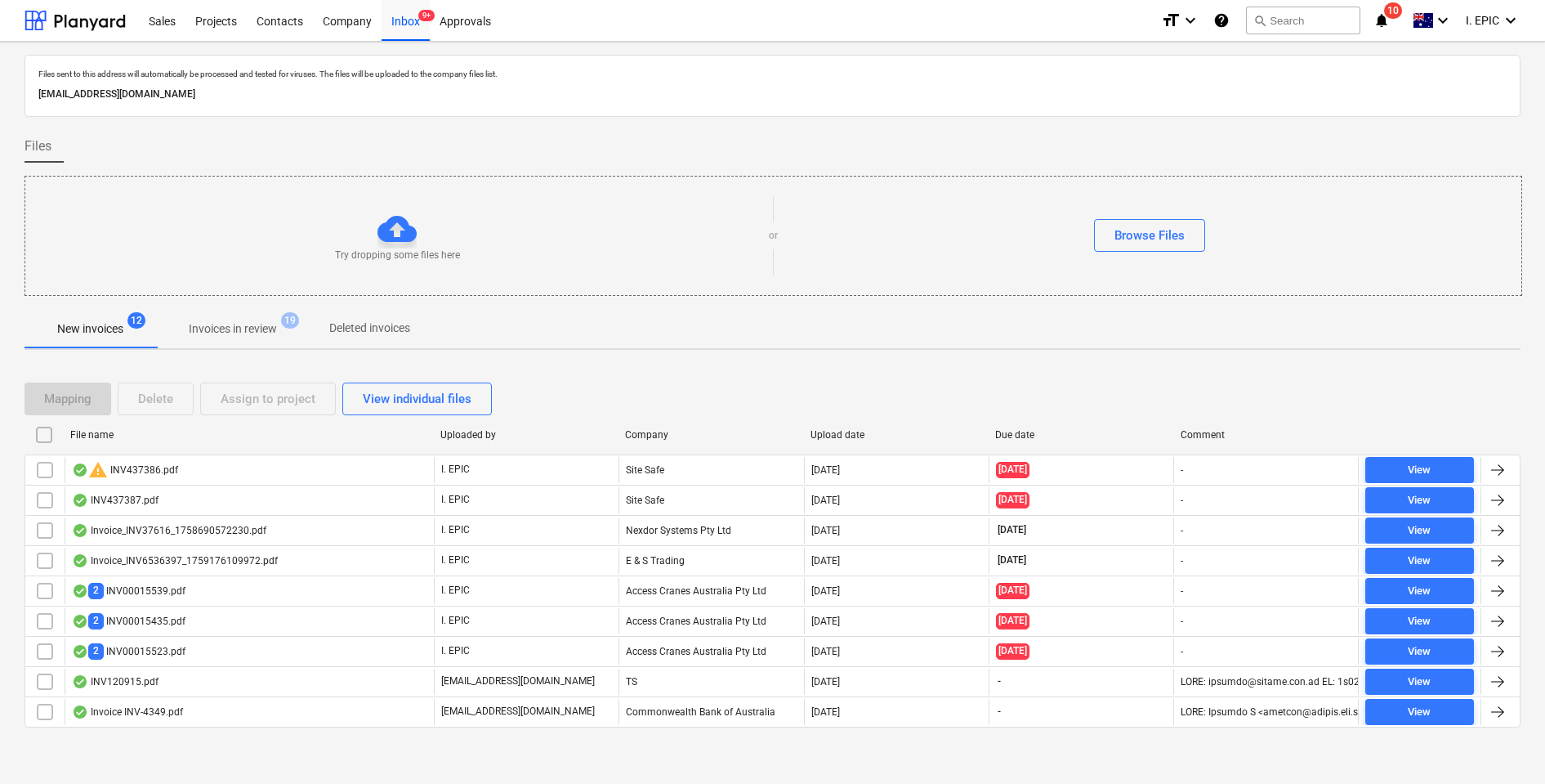
scroll to position [2, 0]
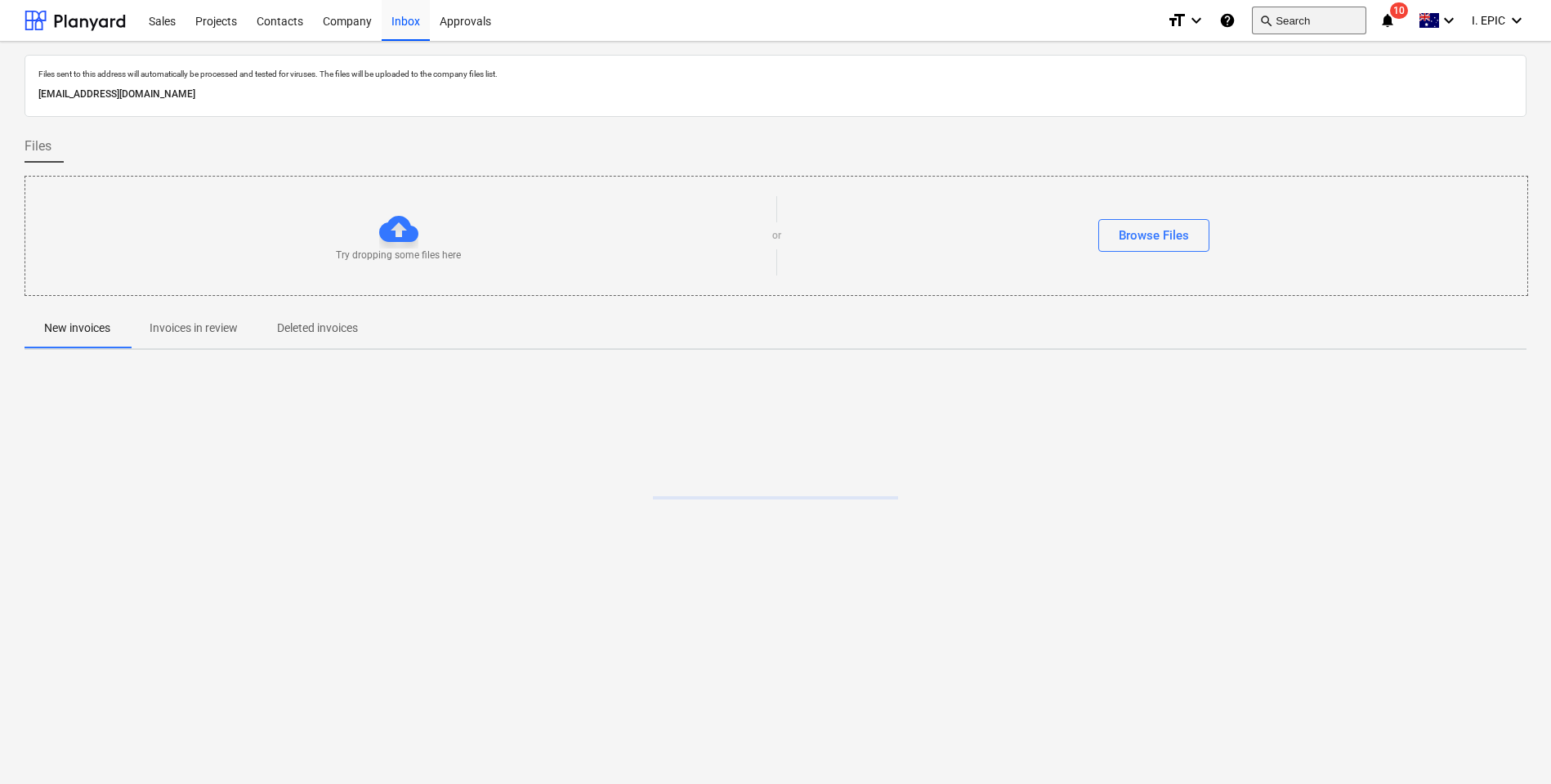
click at [1306, 27] on button "search Search" at bounding box center [1309, 21] width 115 height 28
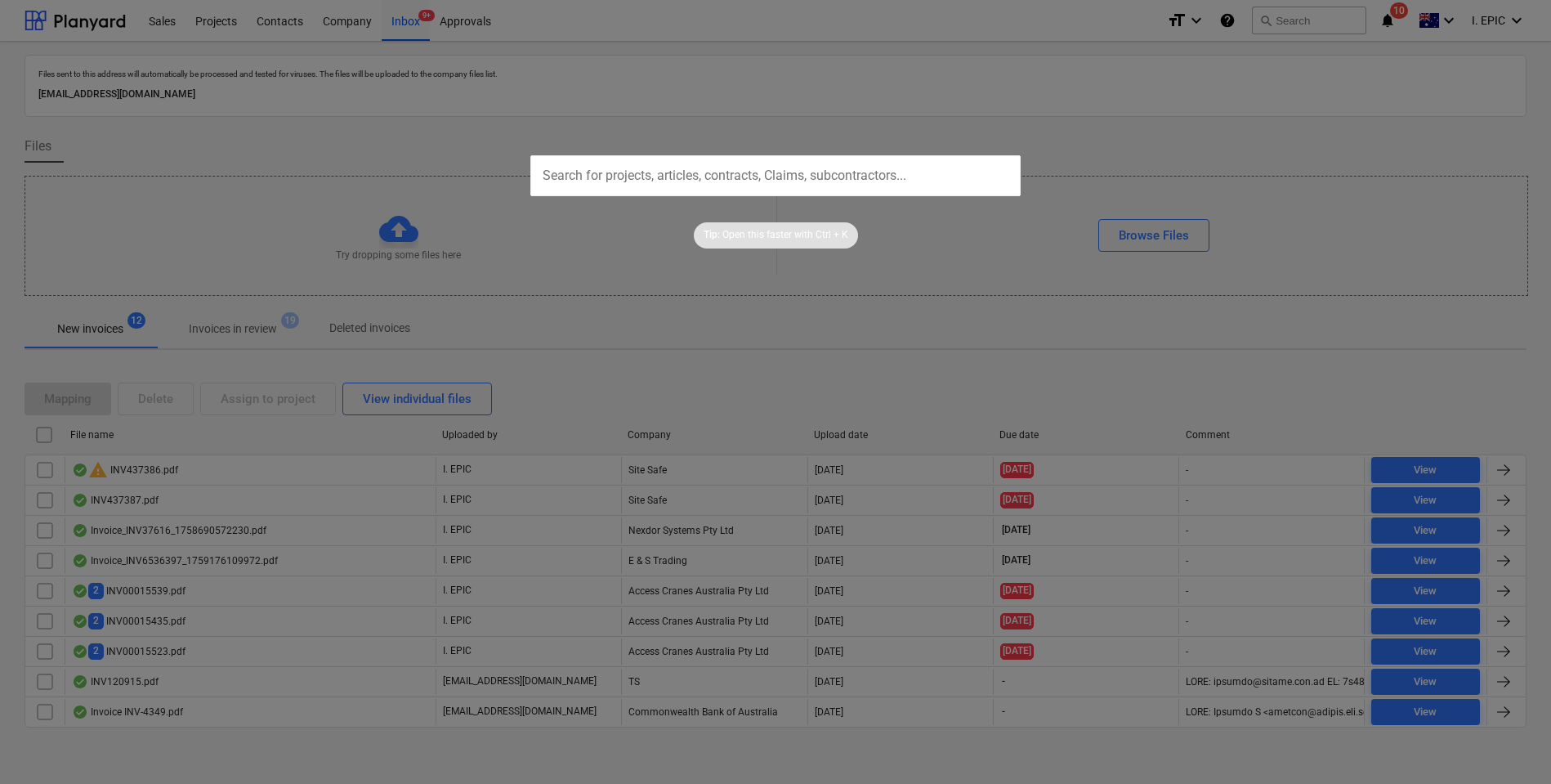
click at [694, 160] on input "text" at bounding box center [776, 175] width 490 height 40
type input "4946050"
click at [626, 346] on div at bounding box center [776, 392] width 1551 height 784
